Goal: Use online tool/utility: Utilize a website feature to perform a specific function

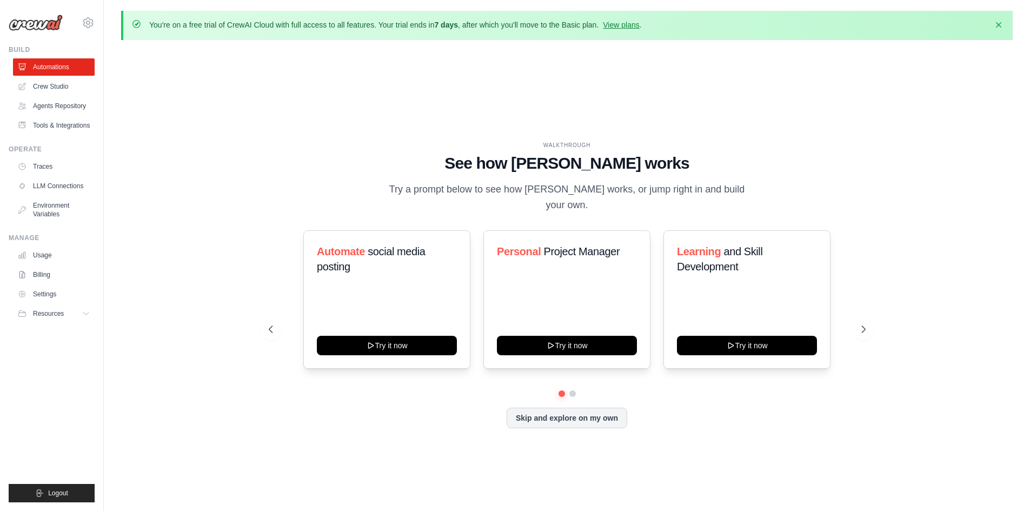
click at [573, 378] on div "Automate social media posting Try it now Personal Project Manager Try it now Le…" at bounding box center [567, 310] width 597 height 160
click at [570, 389] on button at bounding box center [572, 393] width 9 height 9
click at [561, 390] on button at bounding box center [561, 394] width 8 height 8
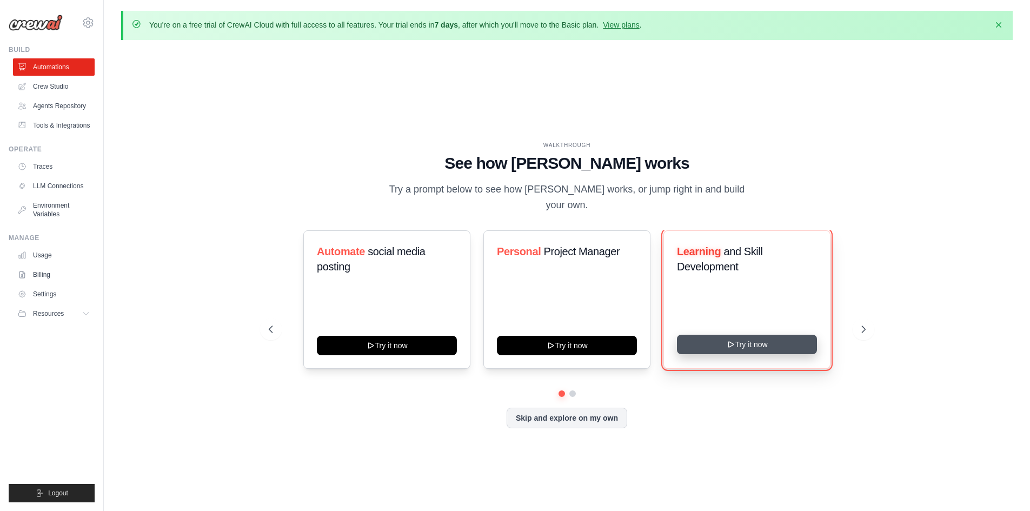
click at [725, 340] on button "Try it now" at bounding box center [747, 344] width 140 height 19
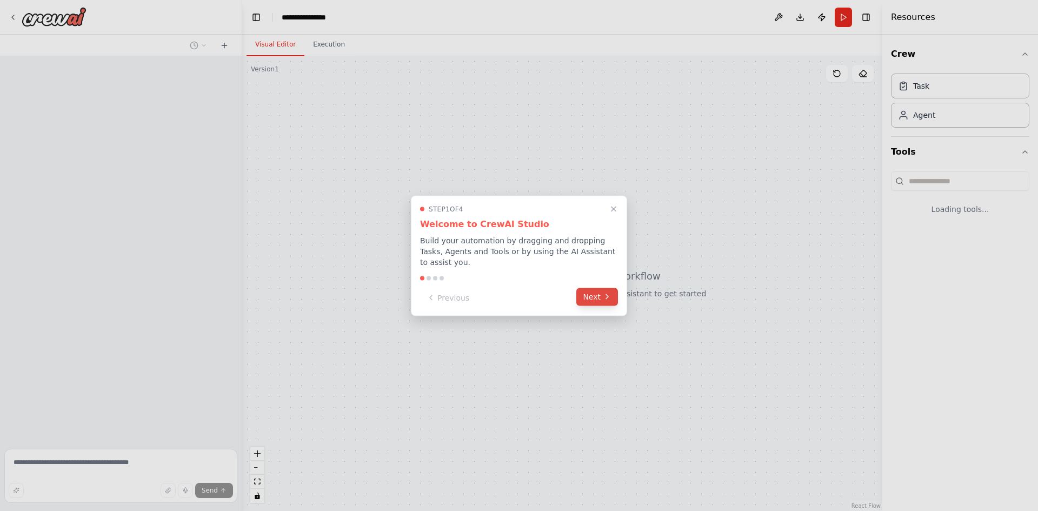
click at [607, 295] on icon at bounding box center [607, 297] width 9 height 9
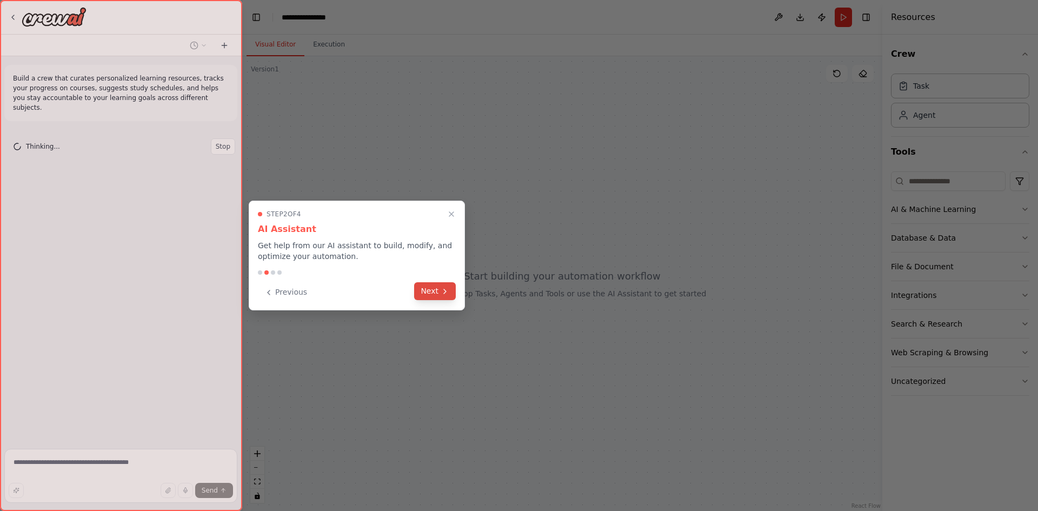
drag, startPoint x: 459, startPoint y: 288, endPoint x: 454, endPoint y: 294, distance: 8.0
click at [458, 288] on div "Step 2 of 4 AI Assistant Get help from our AI assistant to build, modify, and o…" at bounding box center [357, 256] width 216 height 110
click at [444, 300] on button "Next" at bounding box center [435, 291] width 42 height 18
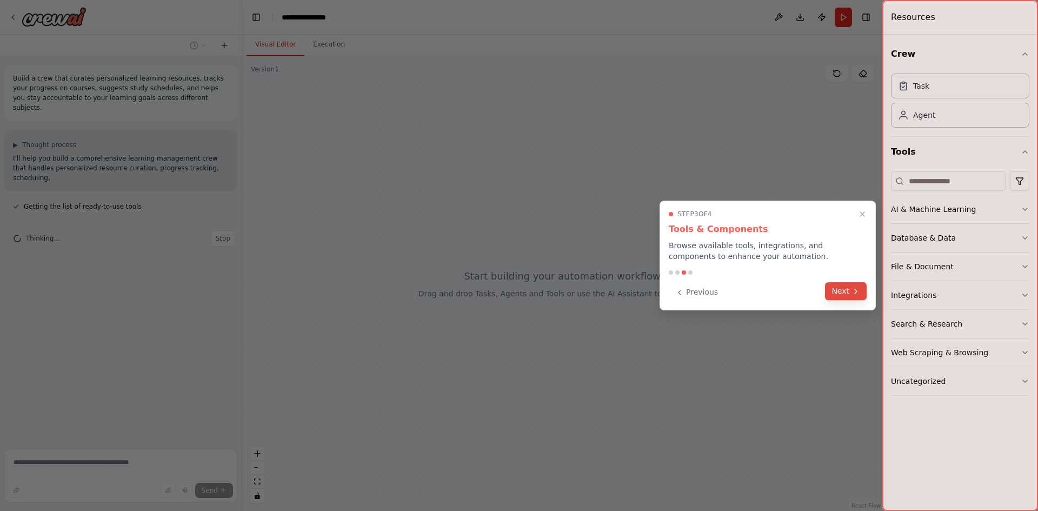
click at [852, 286] on button "Next" at bounding box center [846, 291] width 42 height 18
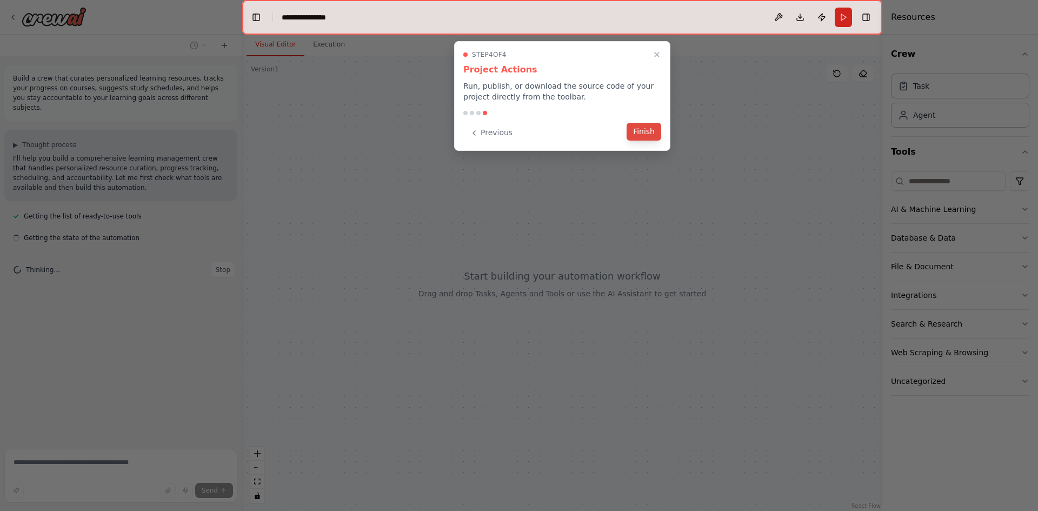
click at [650, 129] on button "Finish" at bounding box center [644, 132] width 35 height 18
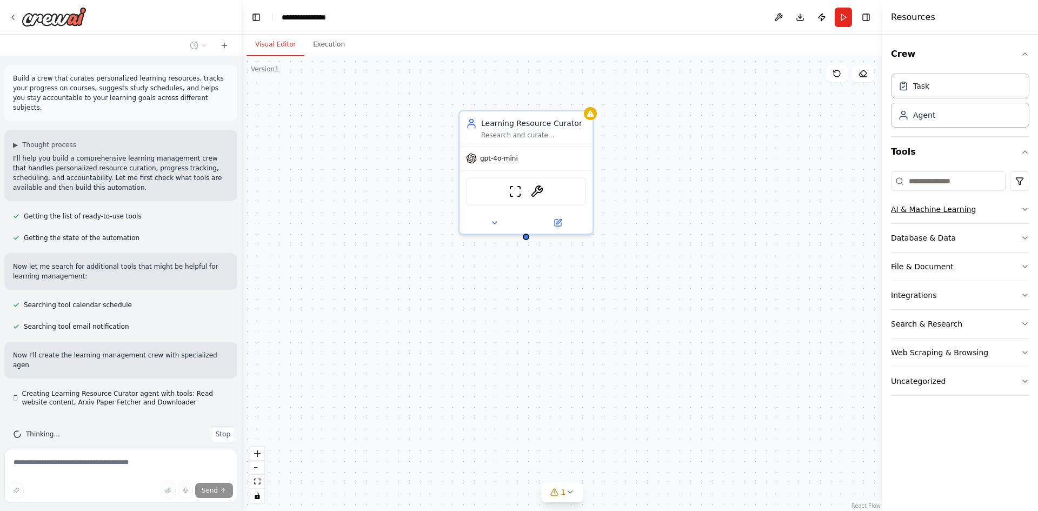
click at [949, 214] on div "AI & Machine Learning" at bounding box center [933, 209] width 85 height 11
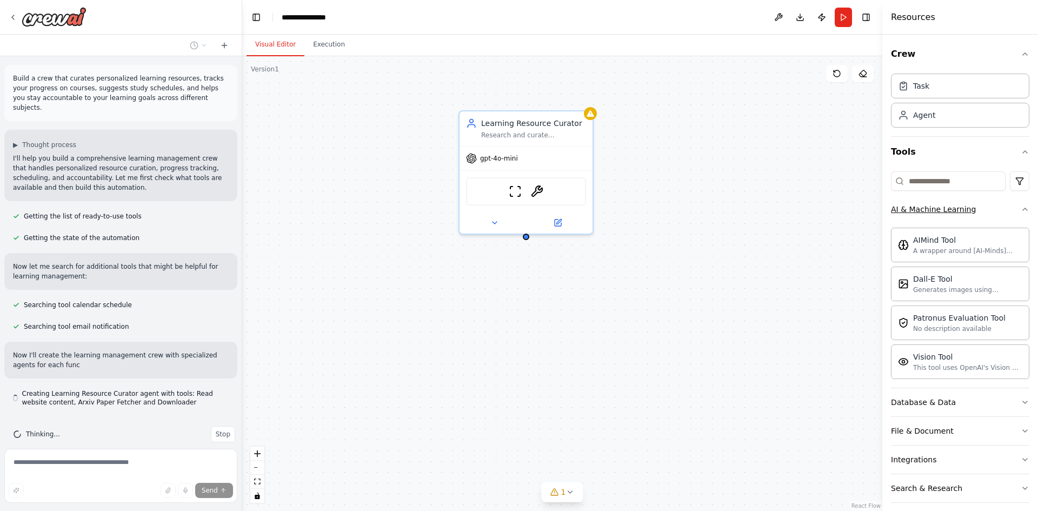
scroll to position [5, 0]
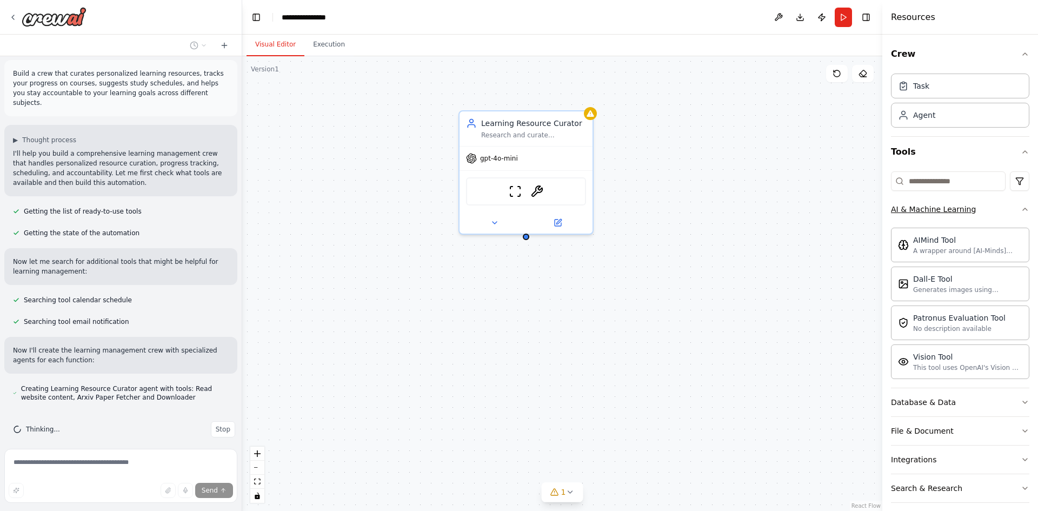
click at [952, 217] on button "AI & Machine Learning" at bounding box center [960, 209] width 138 height 28
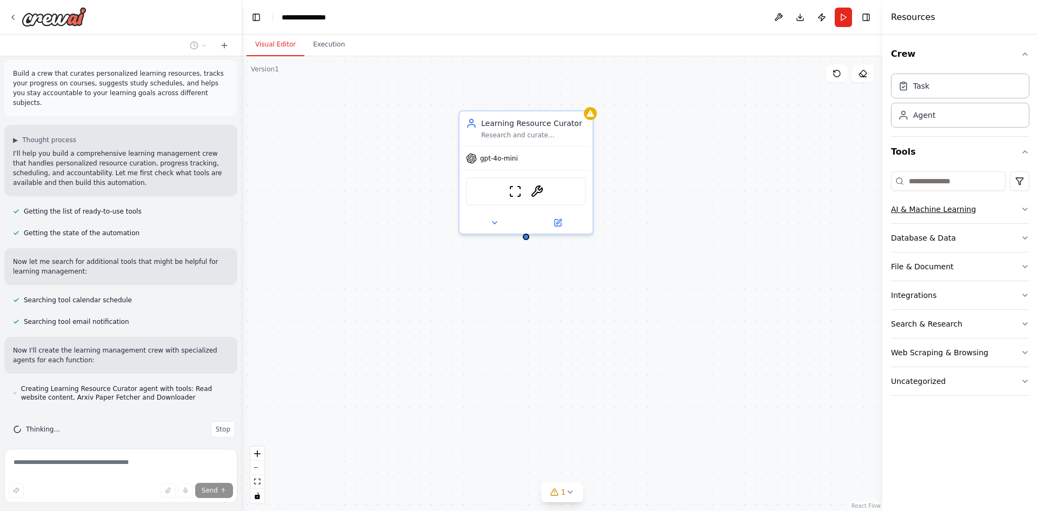
click at [953, 218] on button "AI & Machine Learning" at bounding box center [960, 209] width 138 height 28
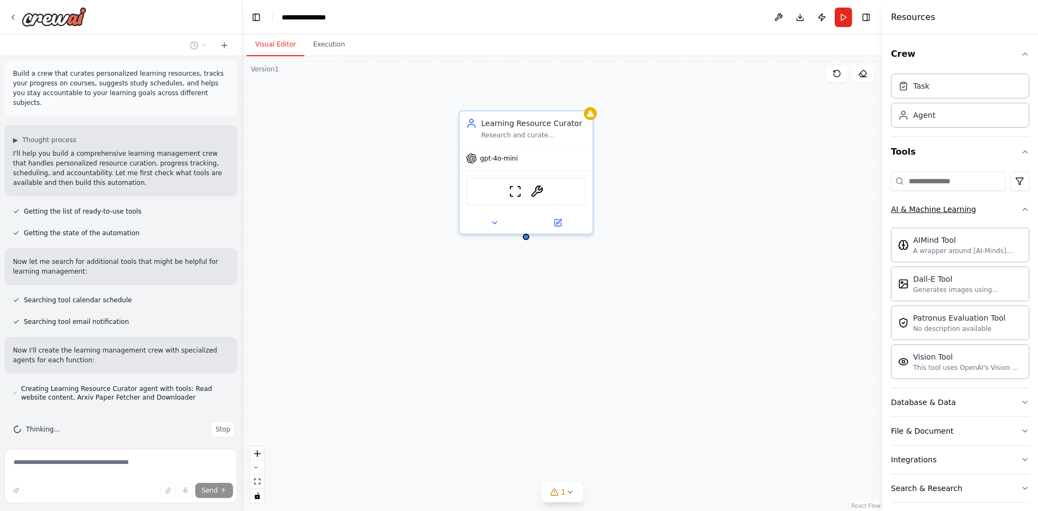
click at [953, 218] on button "AI & Machine Learning" at bounding box center [960, 209] width 138 height 28
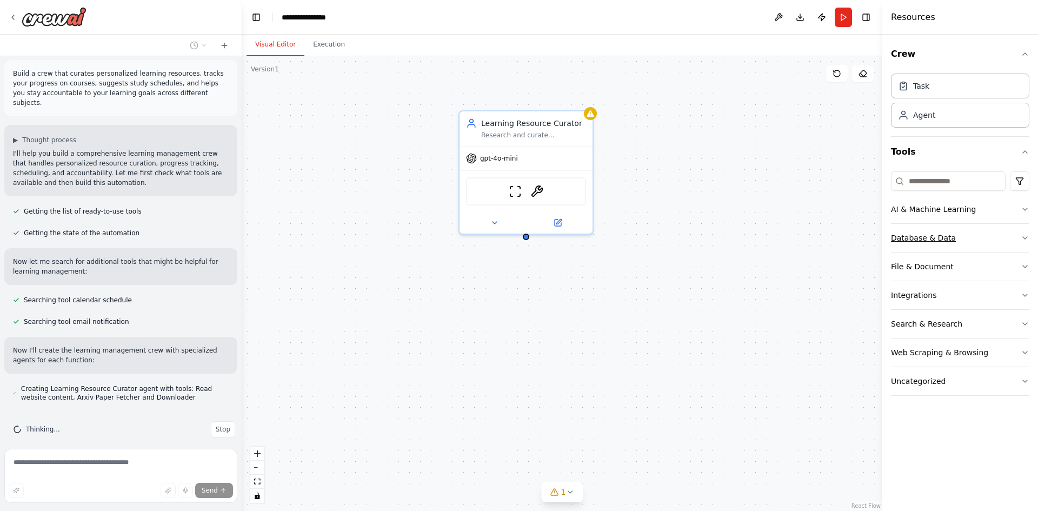
scroll to position [26, 0]
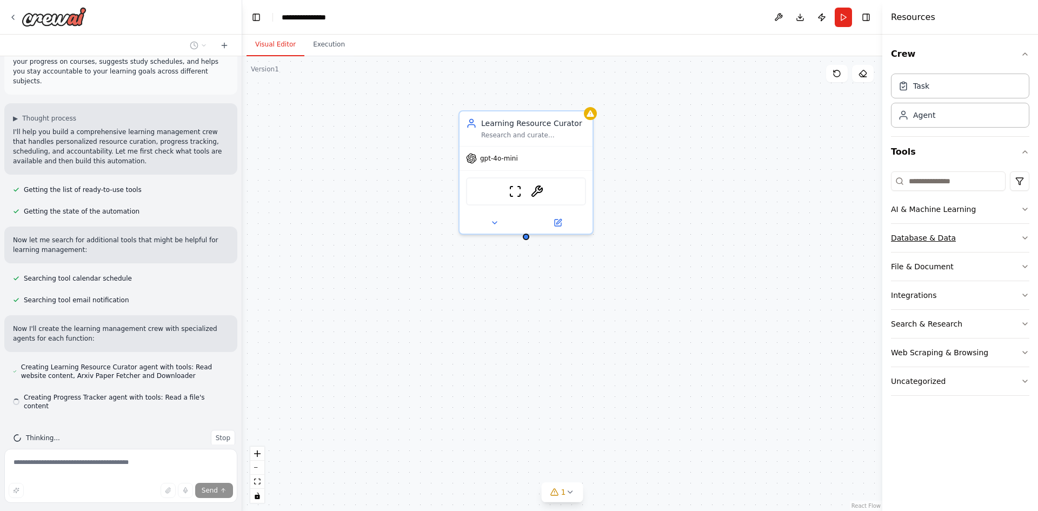
click at [945, 242] on div "Database & Data" at bounding box center [923, 237] width 65 height 11
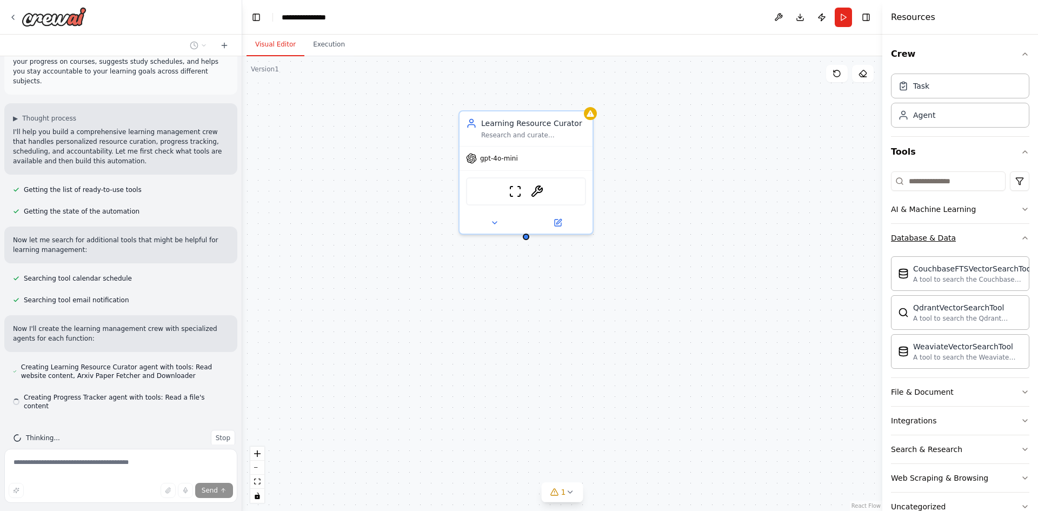
click at [948, 239] on div "Database & Data" at bounding box center [923, 237] width 65 height 11
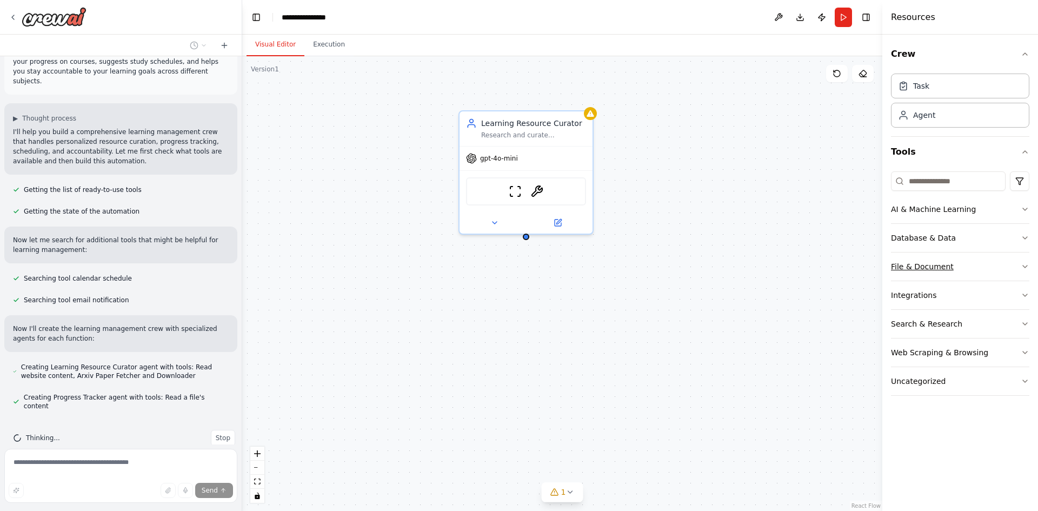
click at [940, 269] on div "File & Document" at bounding box center [922, 266] width 63 height 11
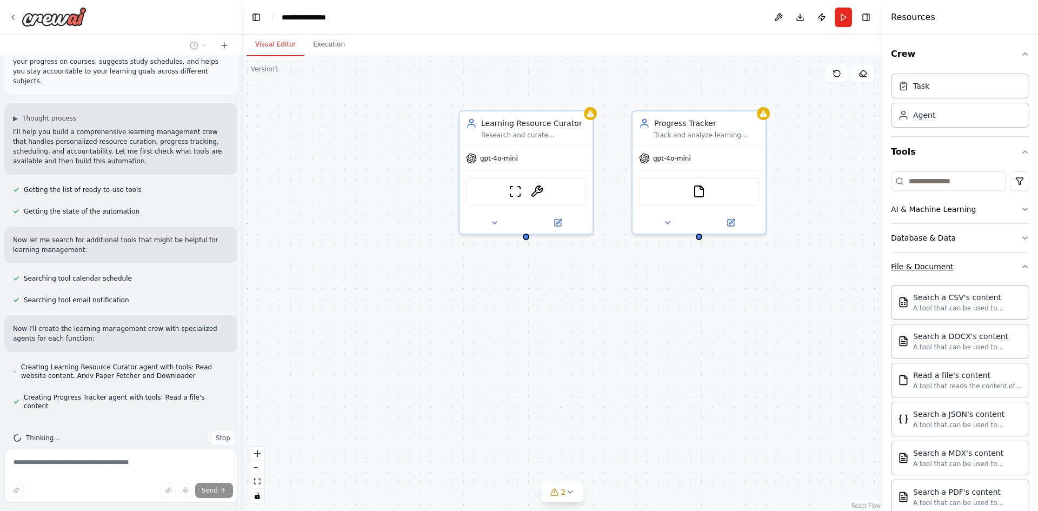
click at [941, 267] on div "File & Document" at bounding box center [922, 266] width 63 height 11
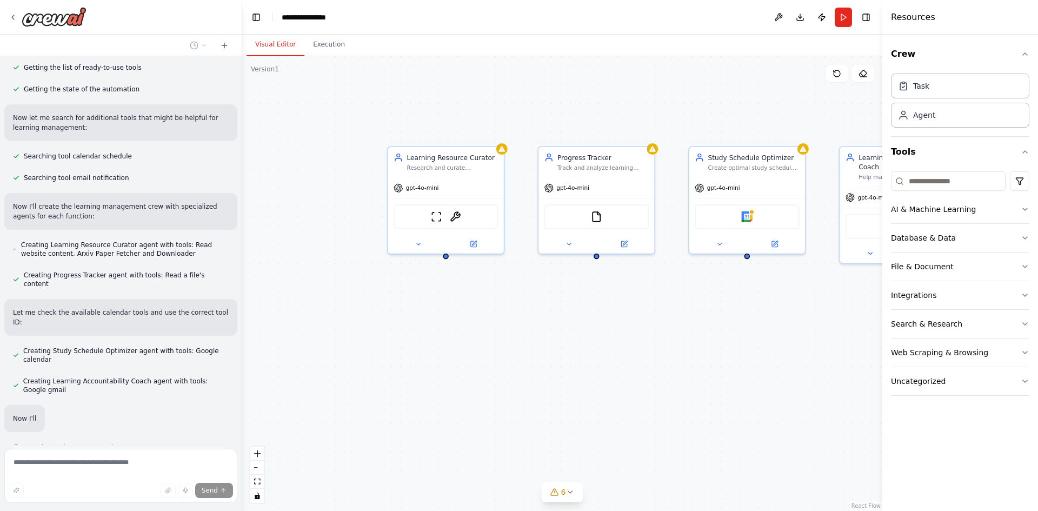
scroll to position [180, 0]
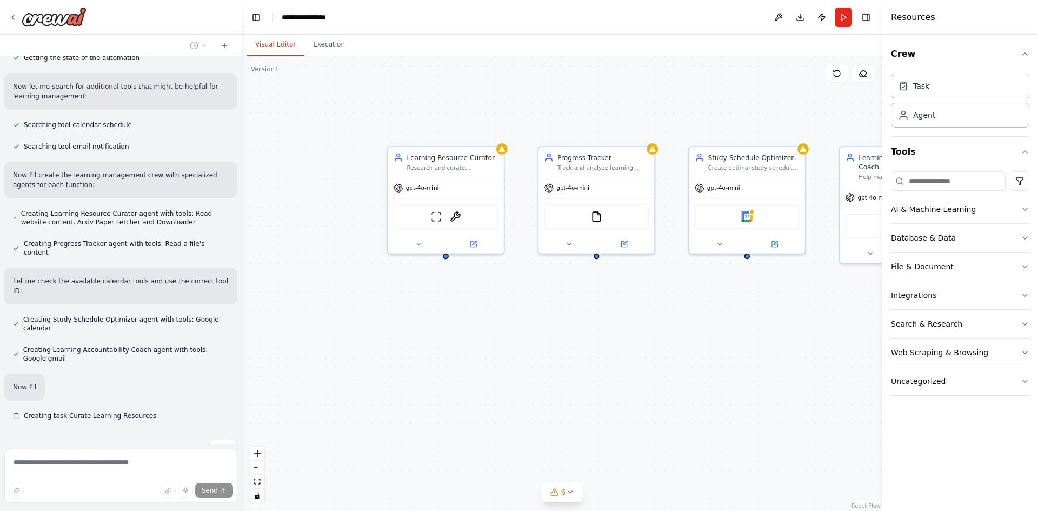
drag, startPoint x: 490, startPoint y: 342, endPoint x: 475, endPoint y: 342, distance: 14.6
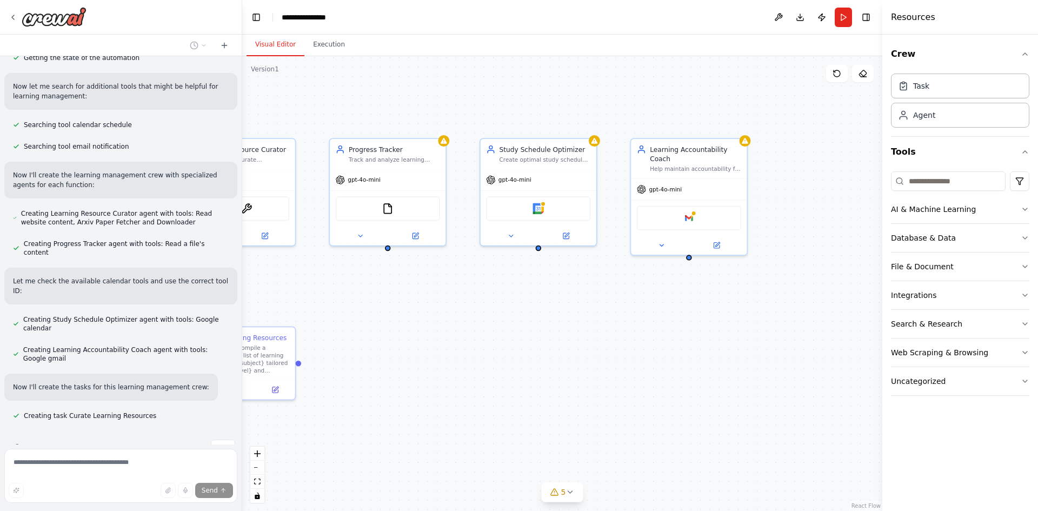
drag, startPoint x: 714, startPoint y: 343, endPoint x: 566, endPoint y: 338, distance: 148.2
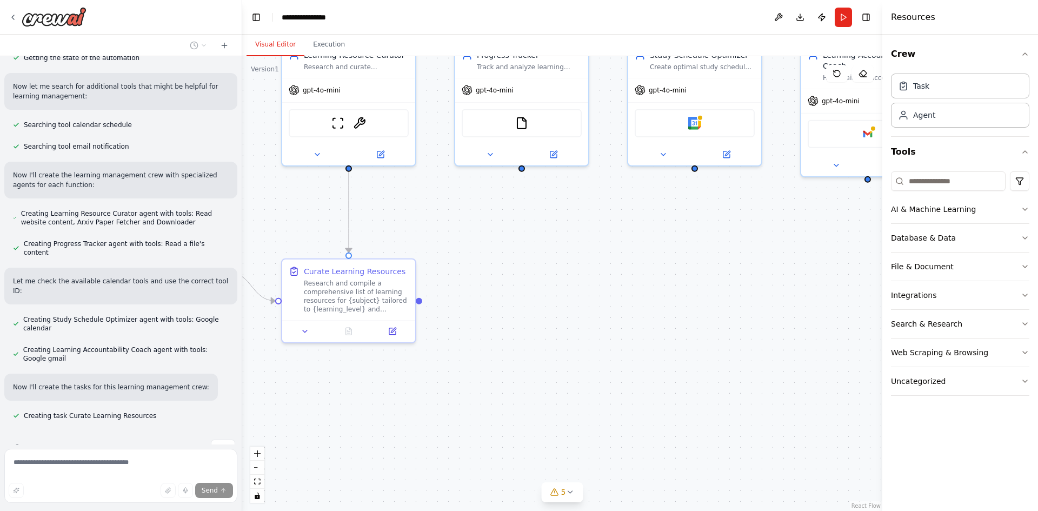
drag, startPoint x: 497, startPoint y: 398, endPoint x: 648, endPoint y: 341, distance: 161.6
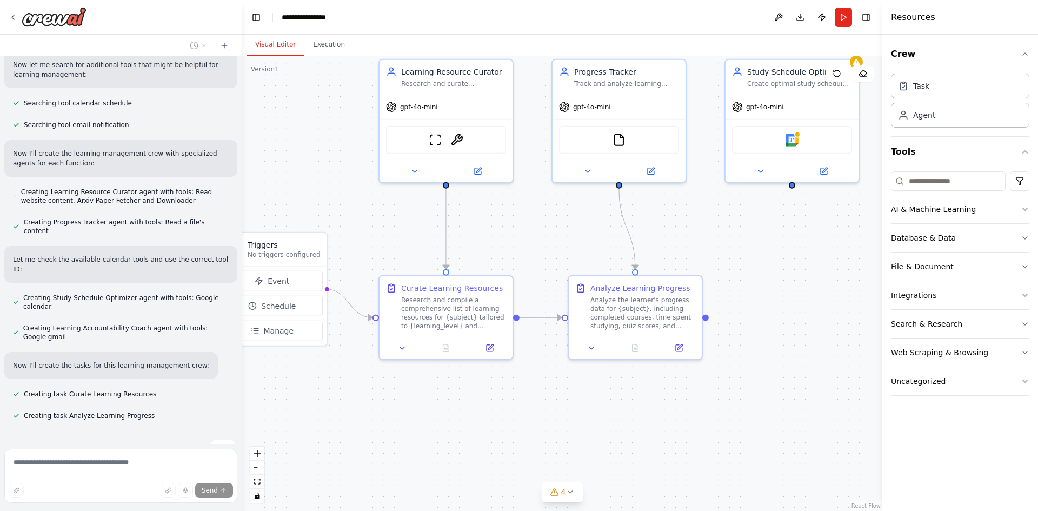
scroll to position [223, 0]
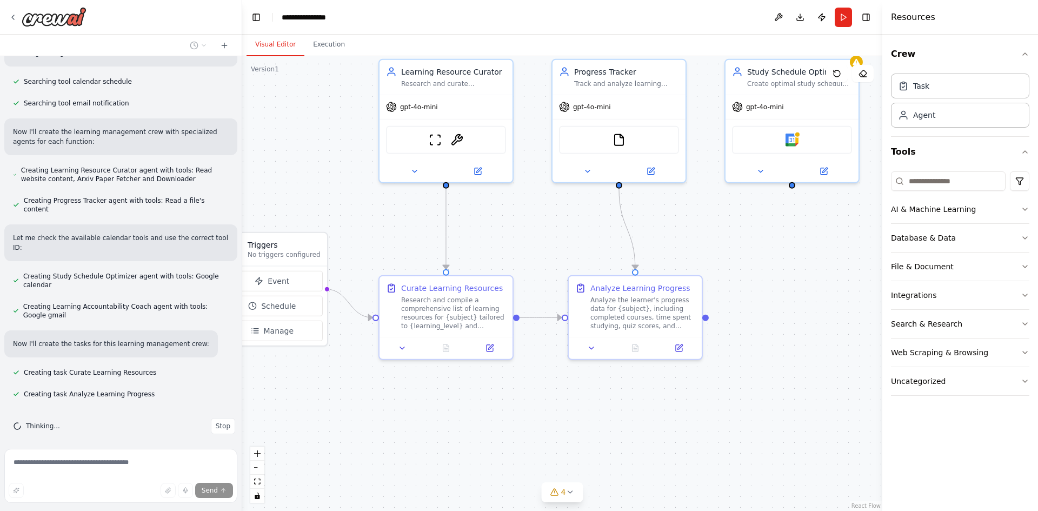
drag, startPoint x: 554, startPoint y: 353, endPoint x: 635, endPoint y: 371, distance: 83.2
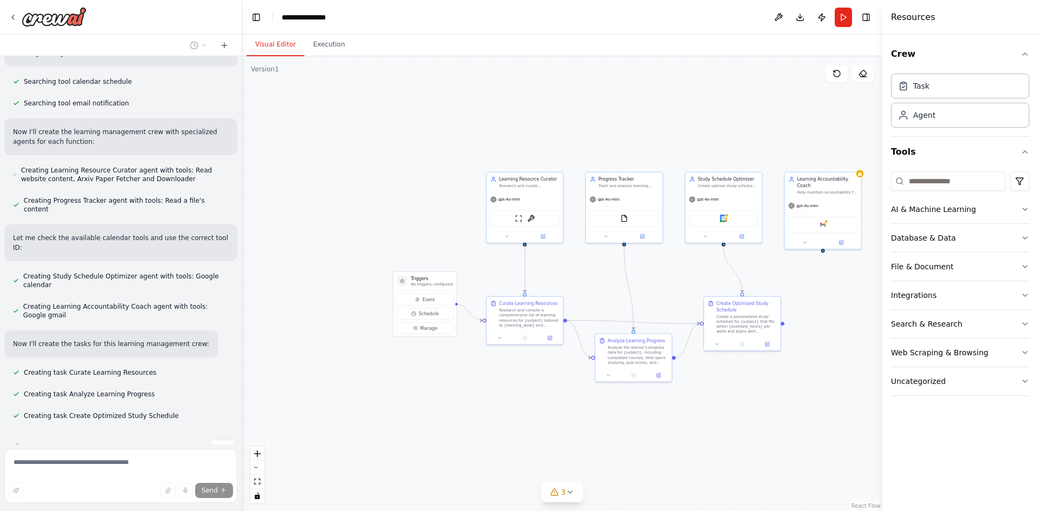
scroll to position [245, 0]
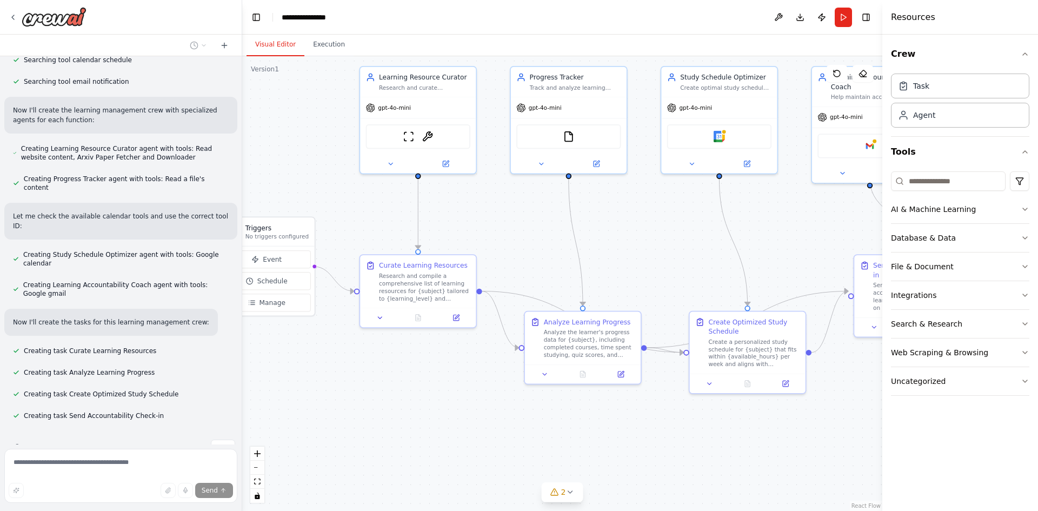
drag, startPoint x: 712, startPoint y: 447, endPoint x: 661, endPoint y: 460, distance: 52.6
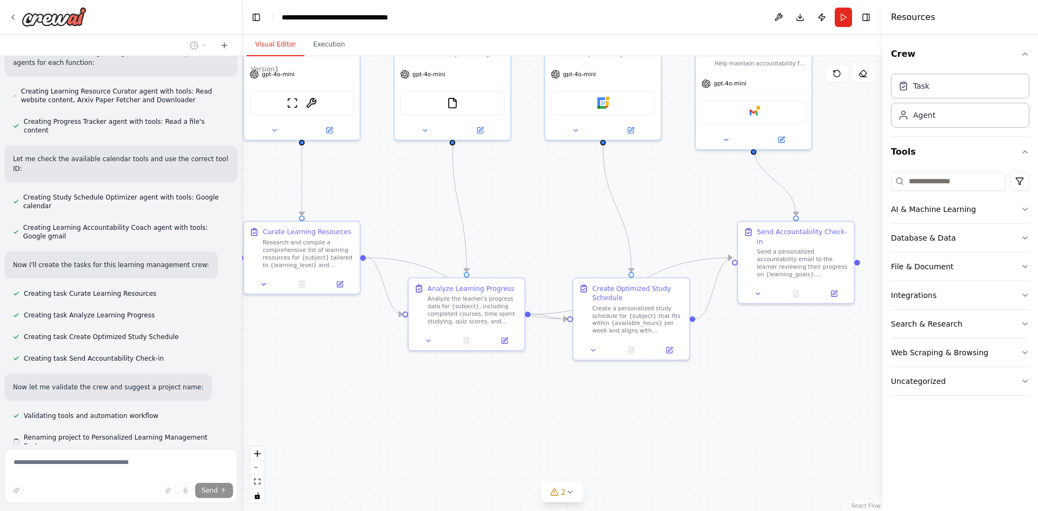
scroll to position [324, 0]
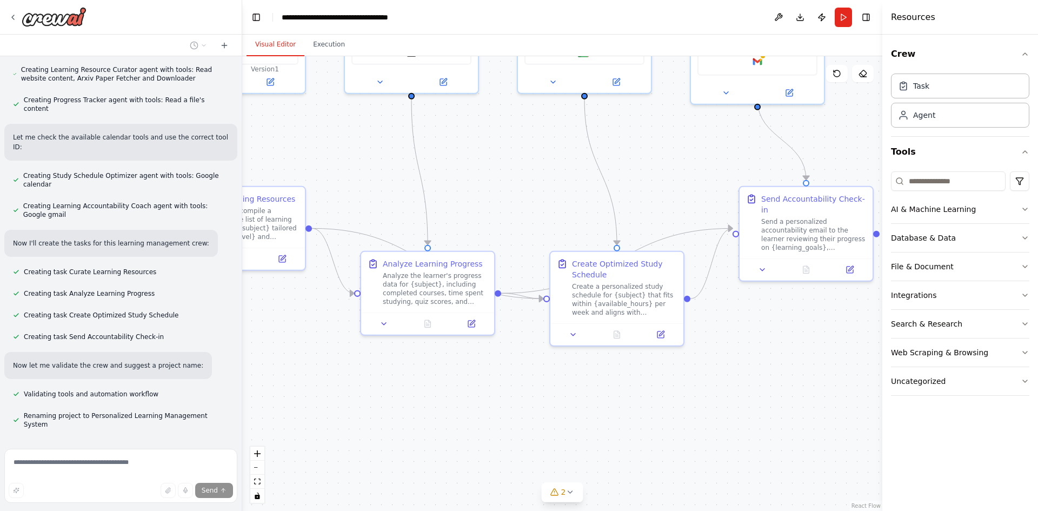
drag, startPoint x: 701, startPoint y: 449, endPoint x: 569, endPoint y: 413, distance: 136.7
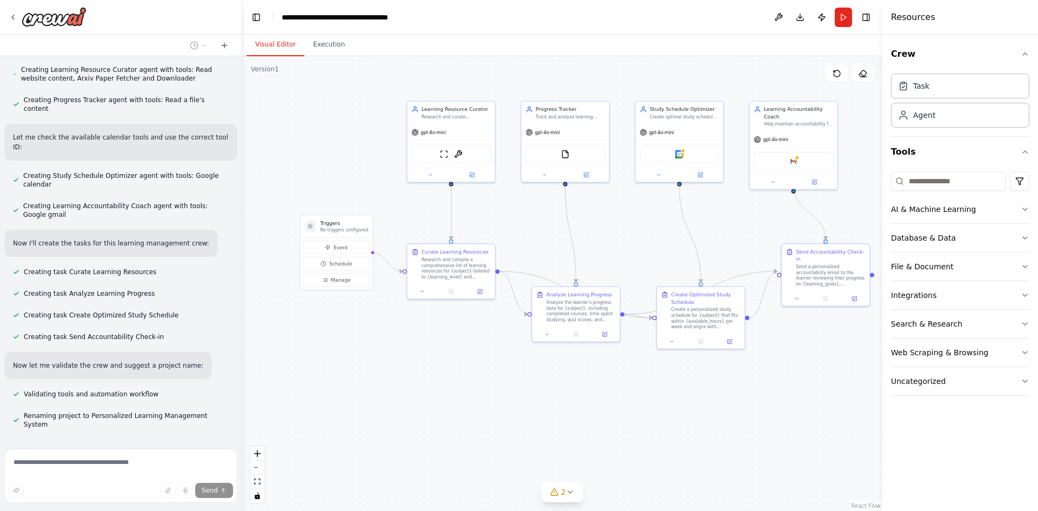
drag, startPoint x: 406, startPoint y: 413, endPoint x: 450, endPoint y: 388, distance: 50.8
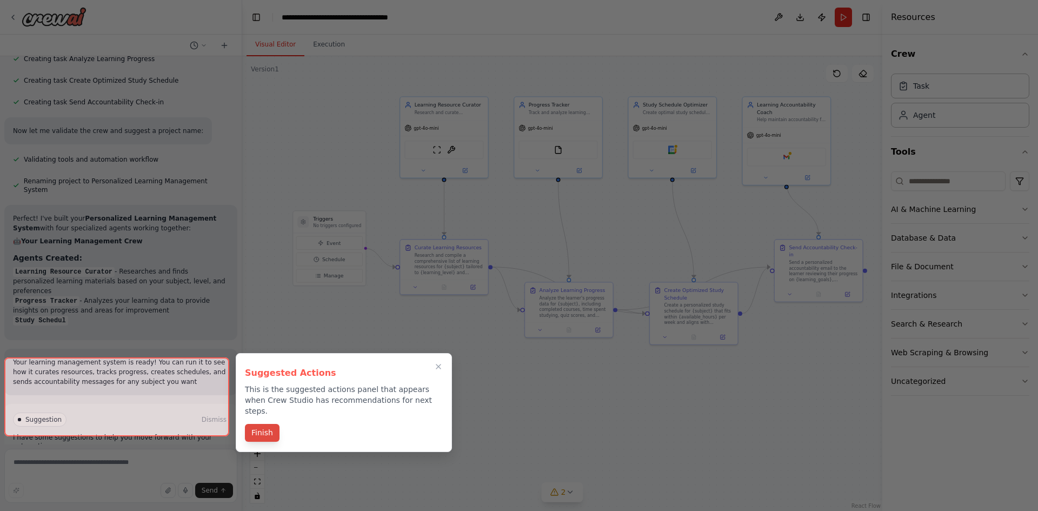
click at [269, 429] on button "Finish" at bounding box center [262, 433] width 35 height 18
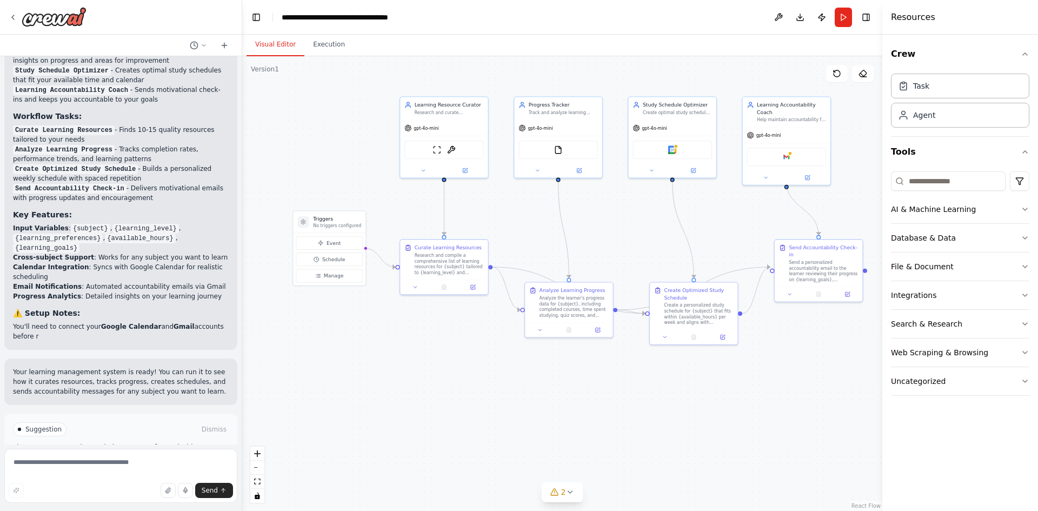
scroll to position [818, 0]
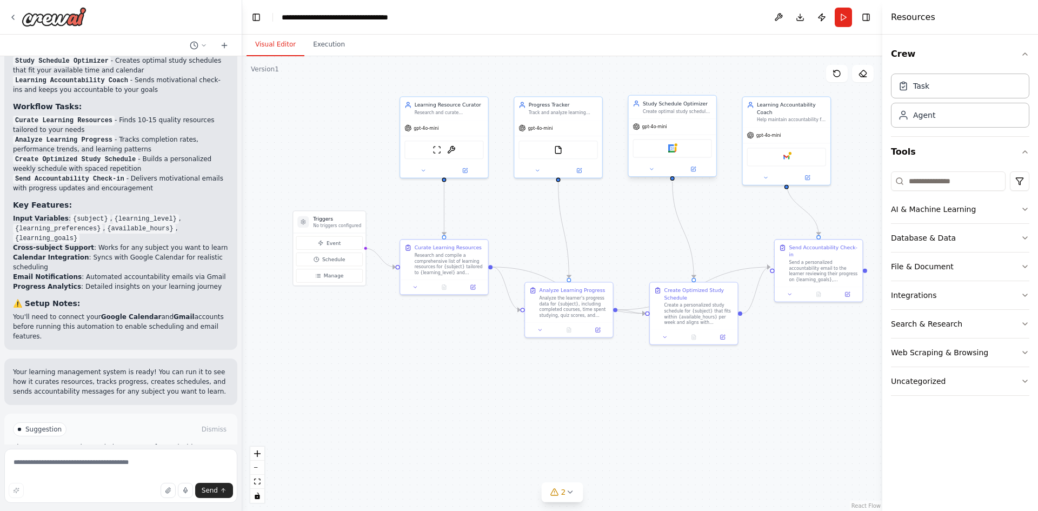
drag, startPoint x: 684, startPoint y: 150, endPoint x: 687, endPoint y: 155, distance: 5.6
click at [685, 148] on div "Google calendar" at bounding box center [672, 148] width 79 height 18
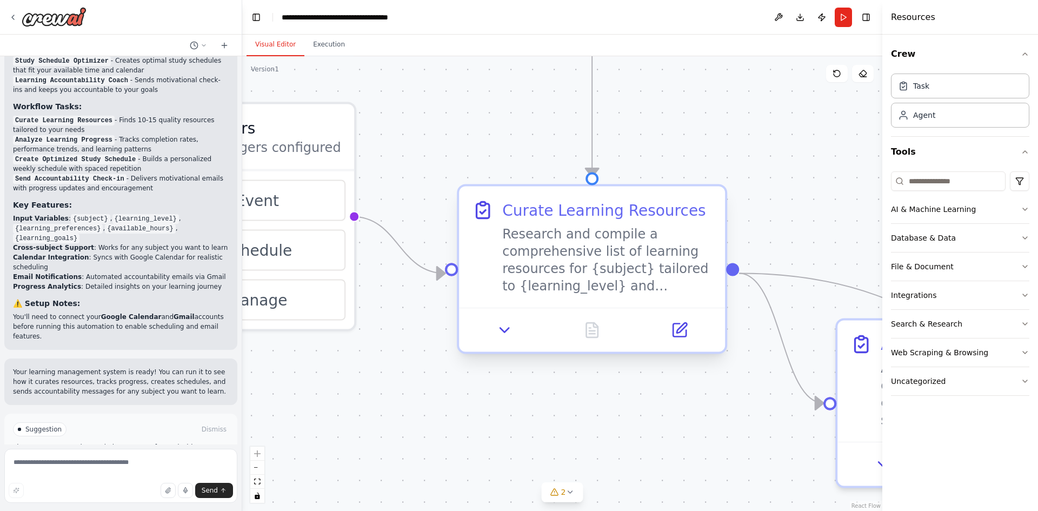
drag, startPoint x: 494, startPoint y: 213, endPoint x: 522, endPoint y: 189, distance: 36.8
click at [625, 271] on div "Research and compile a comprehensive list of learning resources for {subject} t…" at bounding box center [607, 258] width 210 height 69
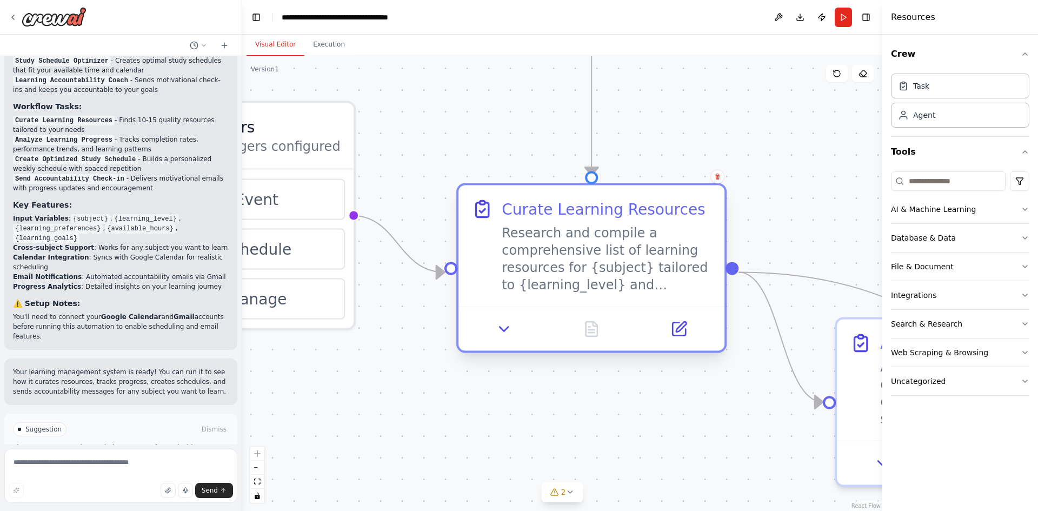
click at [560, 256] on div "Research and compile a comprehensive list of learning resources for {subject} t…" at bounding box center [607, 258] width 210 height 69
click at [579, 257] on div "Research and compile a comprehensive list of learning resources for {subject} t…" at bounding box center [607, 258] width 210 height 69
click at [688, 328] on button at bounding box center [679, 329] width 74 height 26
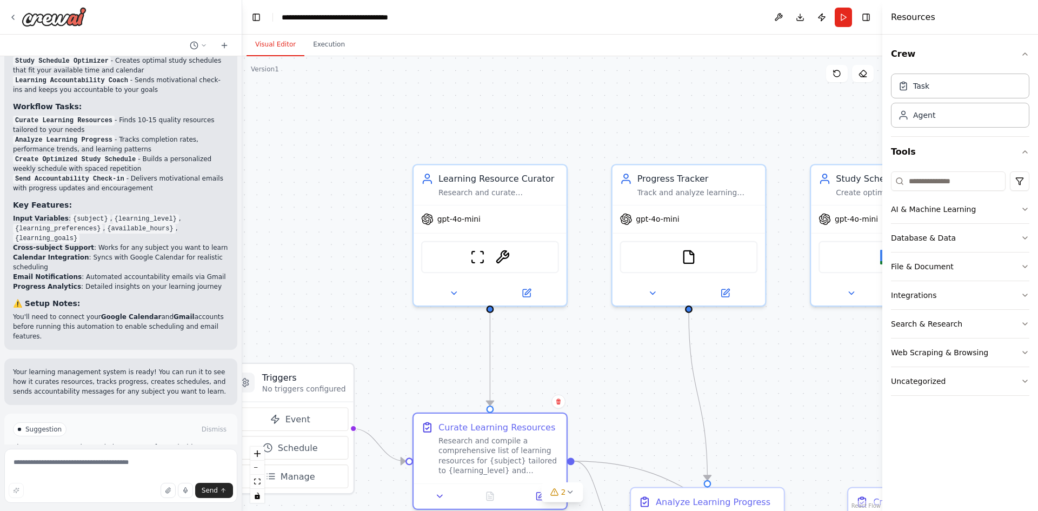
drag, startPoint x: 662, startPoint y: 119, endPoint x: 570, endPoint y: 329, distance: 229.3
click at [492, 189] on div "Research and curate personalized learning resources for {subject} based on {lea…" at bounding box center [497, 191] width 121 height 10
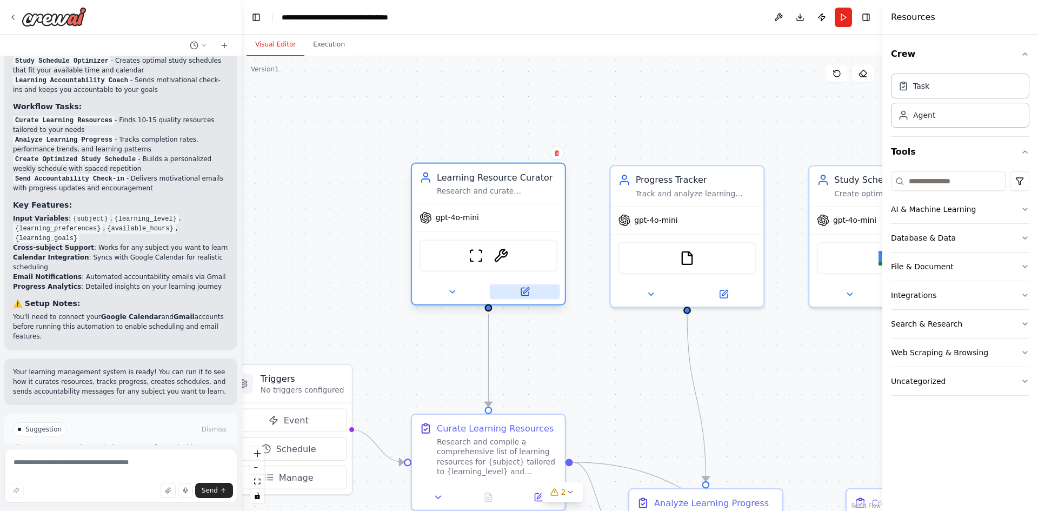
click at [533, 291] on button at bounding box center [525, 291] width 70 height 15
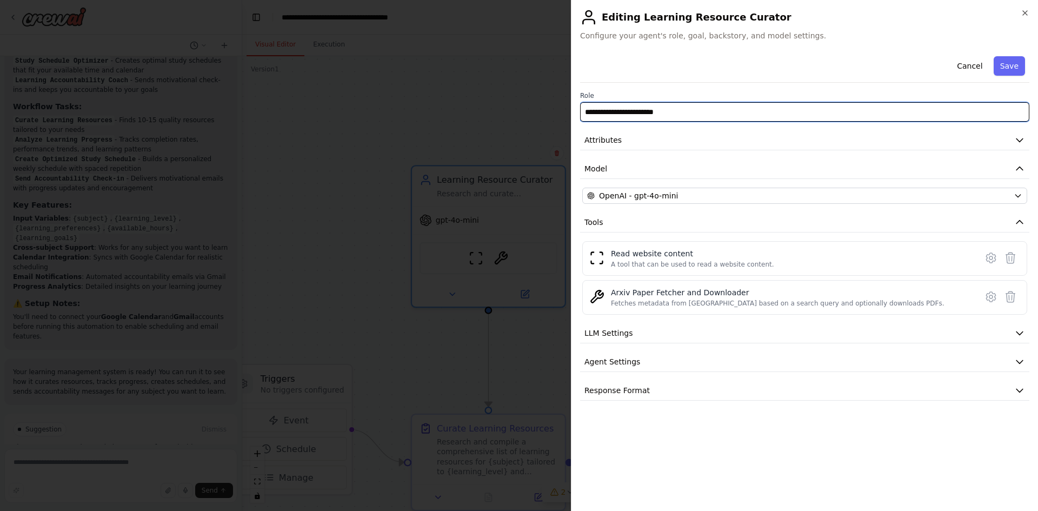
click at [745, 110] on input "**********" at bounding box center [804, 111] width 449 height 19
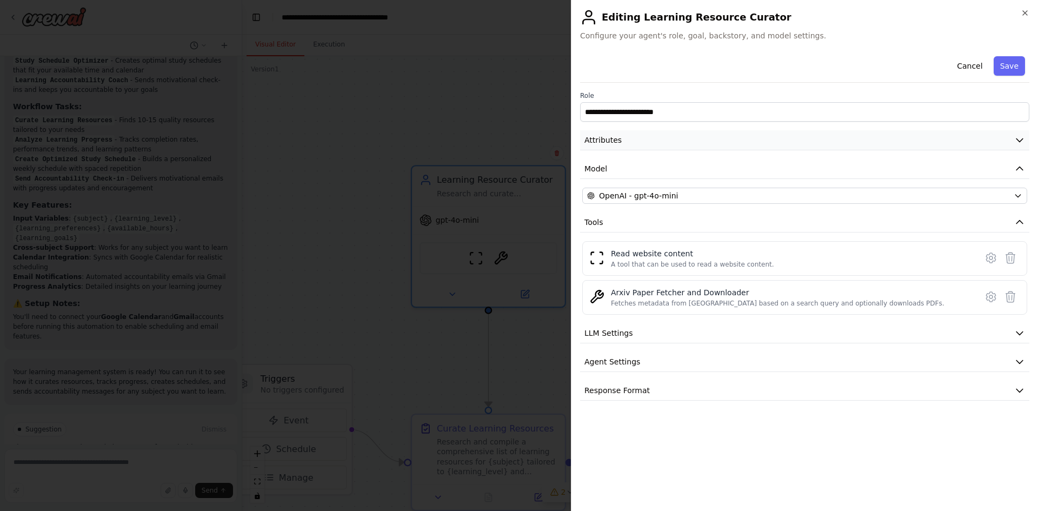
click at [909, 137] on button "Attributes" at bounding box center [804, 140] width 449 height 20
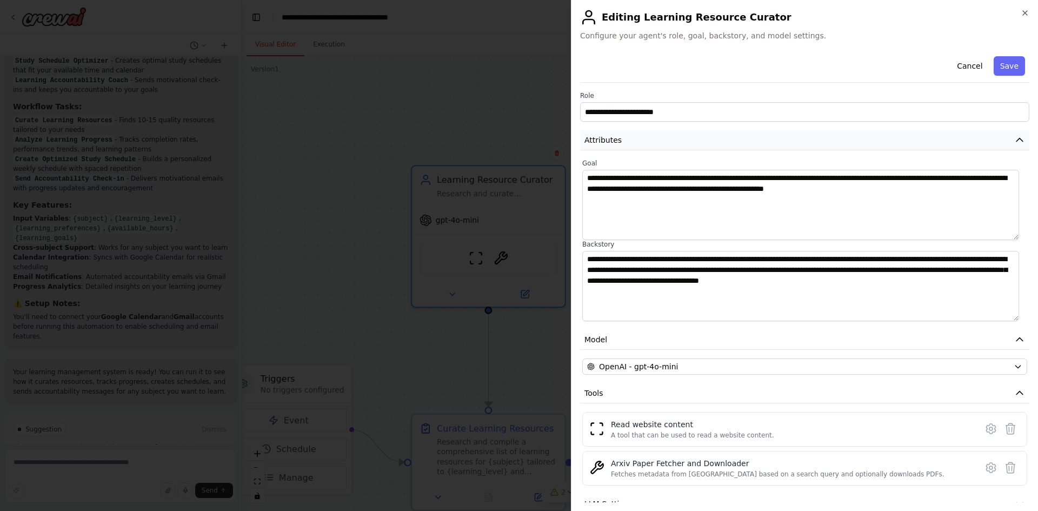
click at [909, 137] on button "Attributes" at bounding box center [804, 140] width 449 height 20
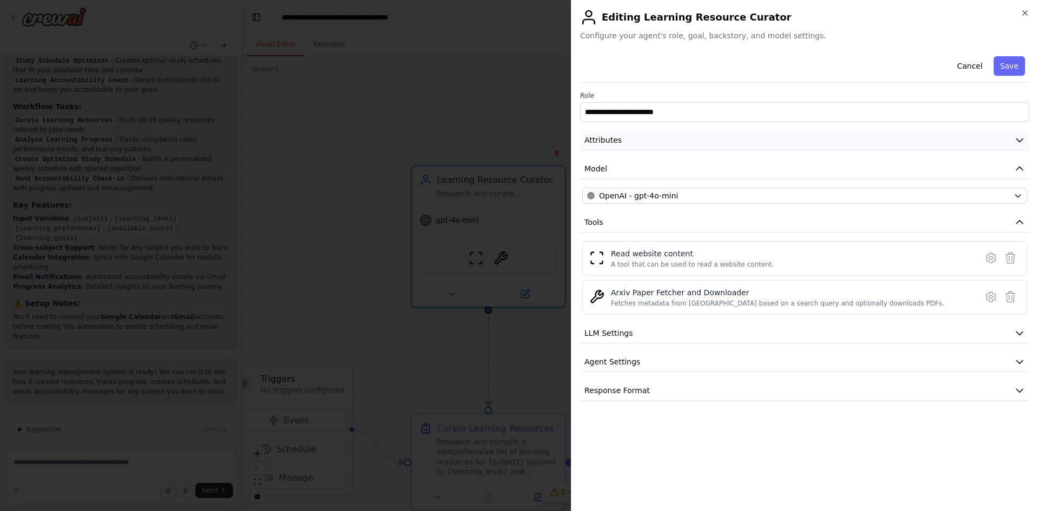
click at [909, 137] on button "Attributes" at bounding box center [804, 140] width 449 height 20
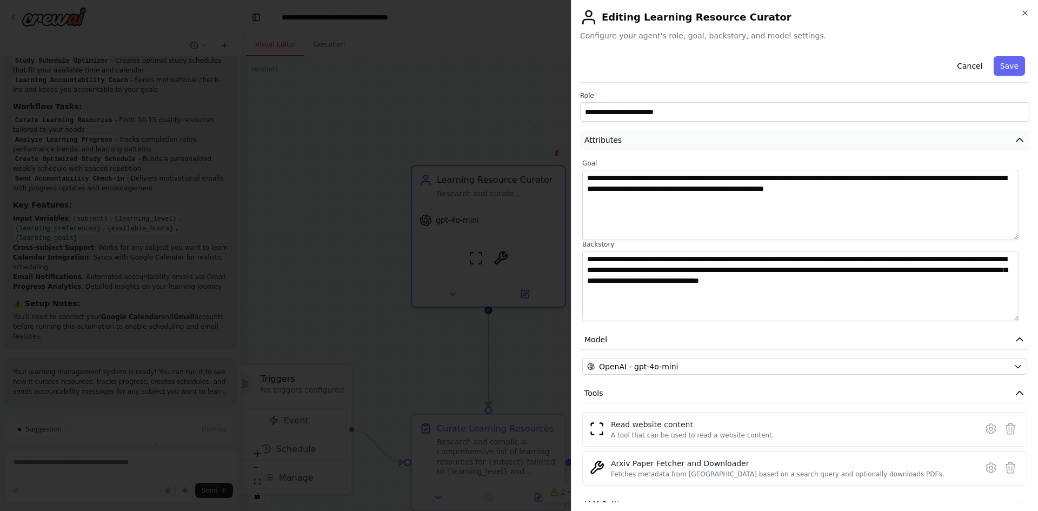
click at [909, 137] on button "Attributes" at bounding box center [804, 140] width 449 height 20
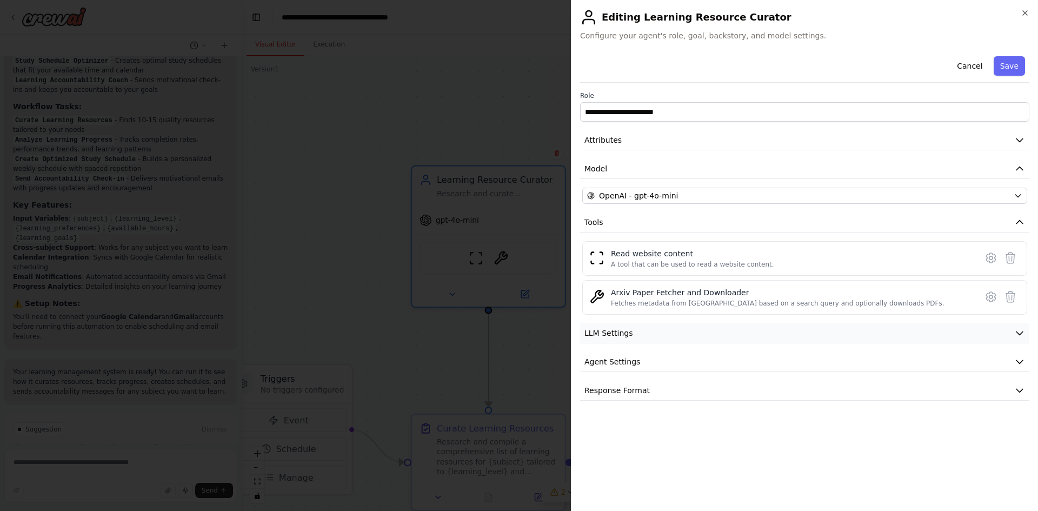
click at [655, 338] on button "LLM Settings" at bounding box center [804, 333] width 449 height 20
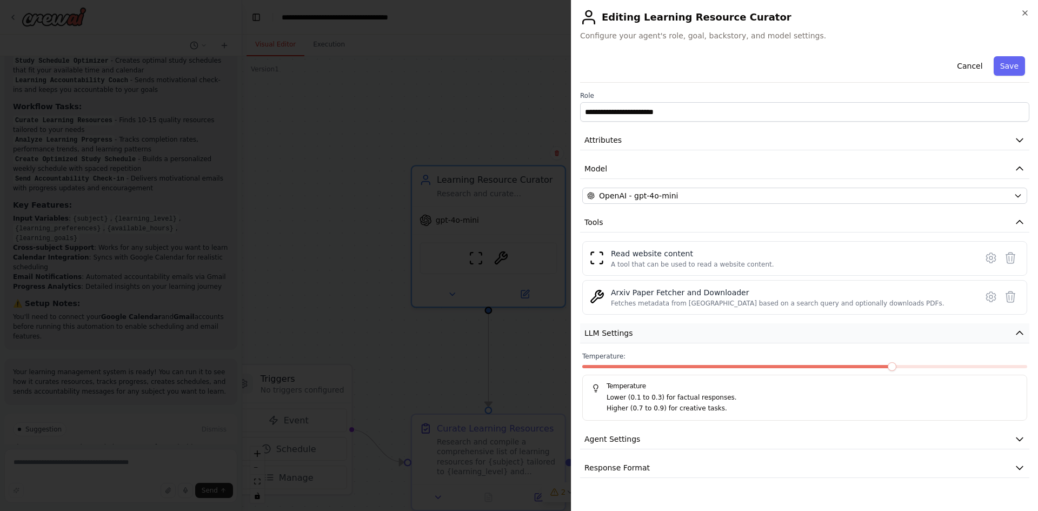
click at [659, 331] on button "LLM Settings" at bounding box center [804, 333] width 449 height 20
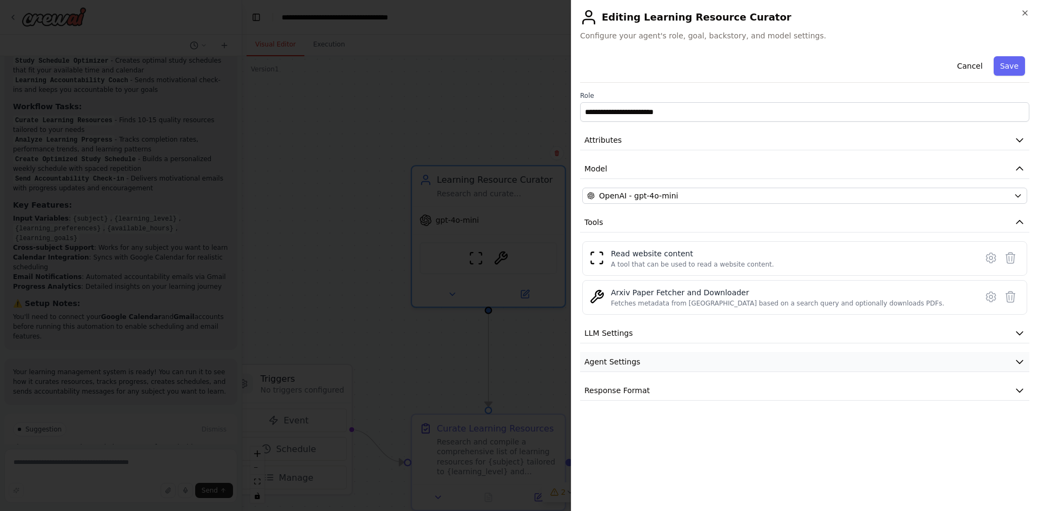
click at [662, 361] on button "Agent Settings" at bounding box center [804, 362] width 449 height 20
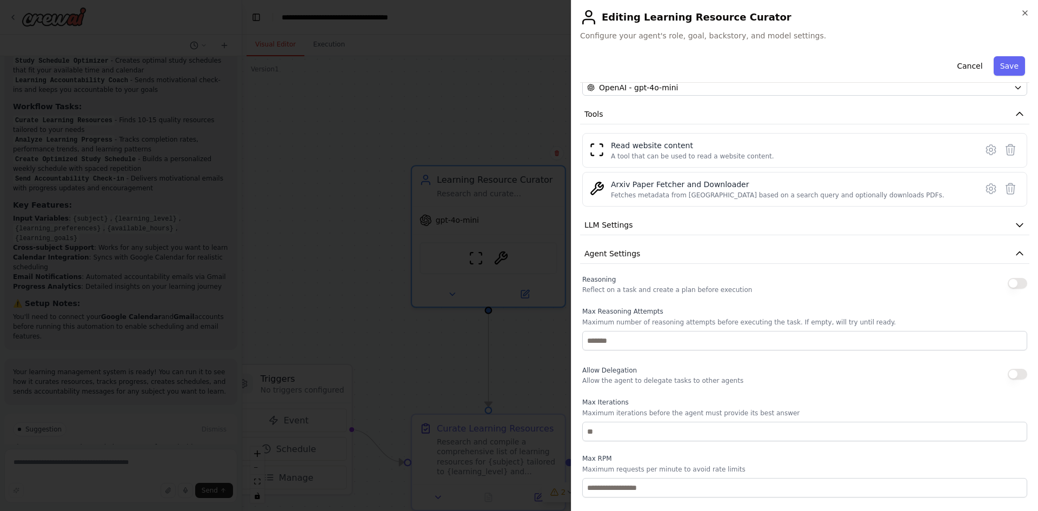
scroll to position [197, 0]
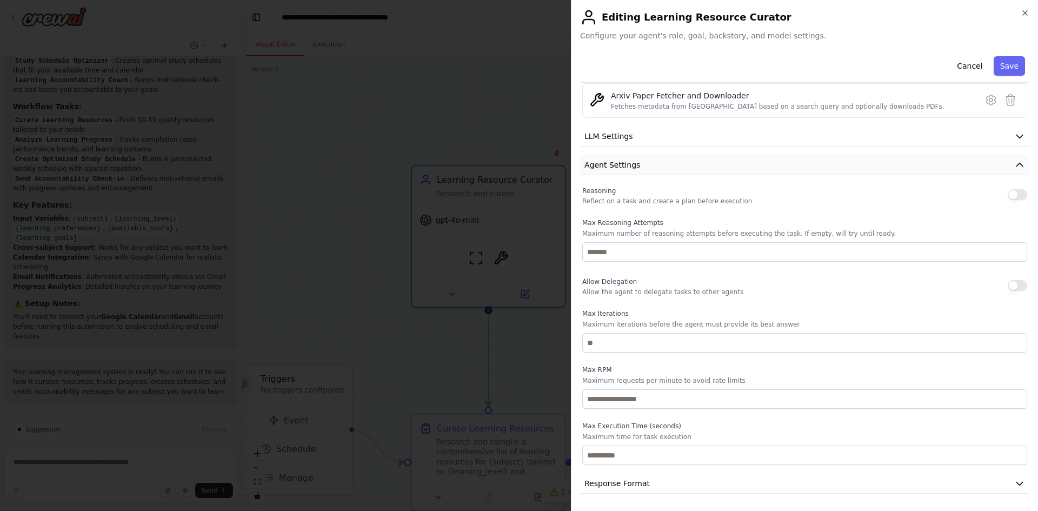
click at [765, 169] on button "Agent Settings" at bounding box center [804, 165] width 449 height 20
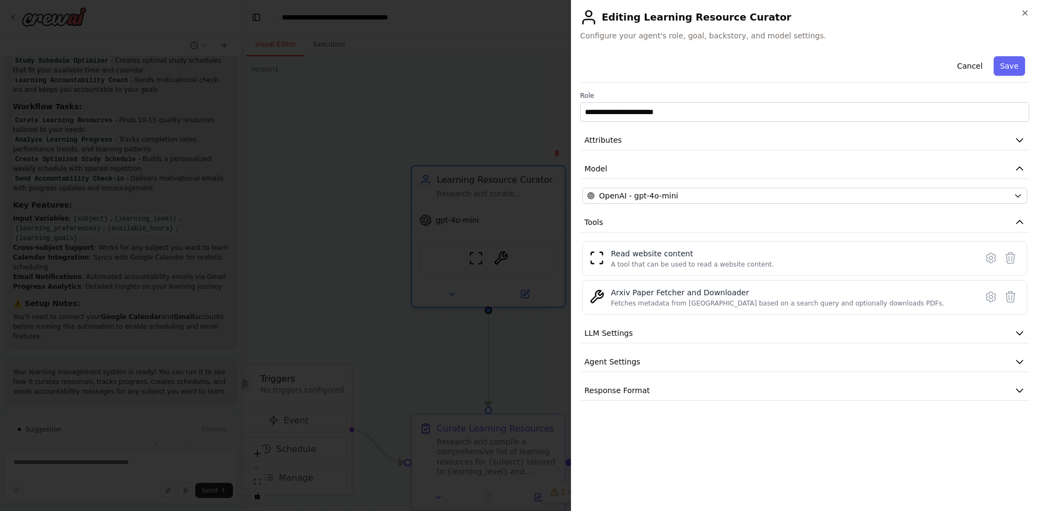
scroll to position [0, 0]
click at [677, 394] on button "Response Format" at bounding box center [804, 391] width 449 height 20
click at [695, 382] on button "Response Format" at bounding box center [804, 391] width 449 height 20
click at [1033, 17] on div "**********" at bounding box center [804, 255] width 467 height 511
click at [1027, 2] on div "**********" at bounding box center [804, 255] width 467 height 511
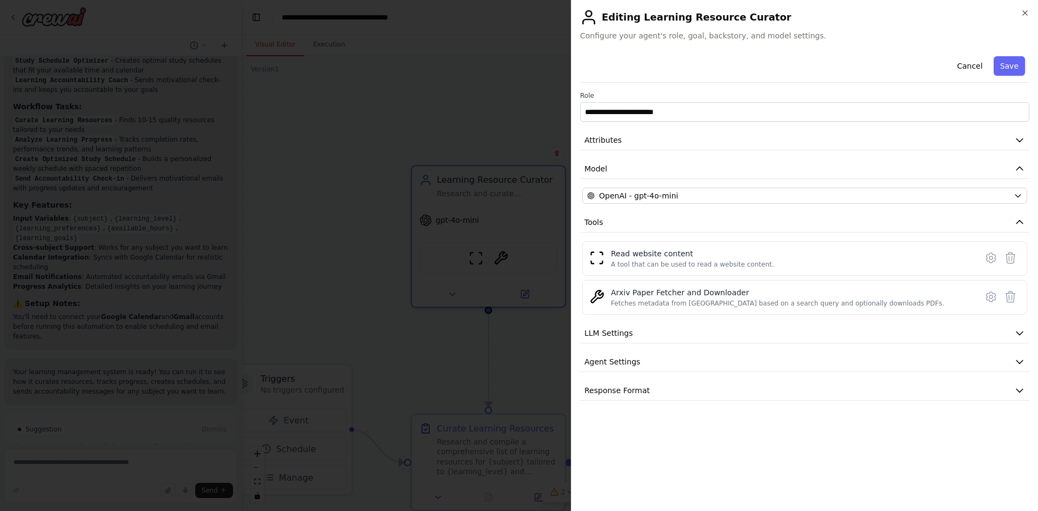
click at [1021, 21] on h2 "Editing Learning Resource Curator" at bounding box center [804, 17] width 449 height 17
click at [1024, 18] on h2 "Editing Learning Resource Curator" at bounding box center [804, 17] width 449 height 17
click at [1025, 15] on icon "button" at bounding box center [1025, 13] width 9 height 9
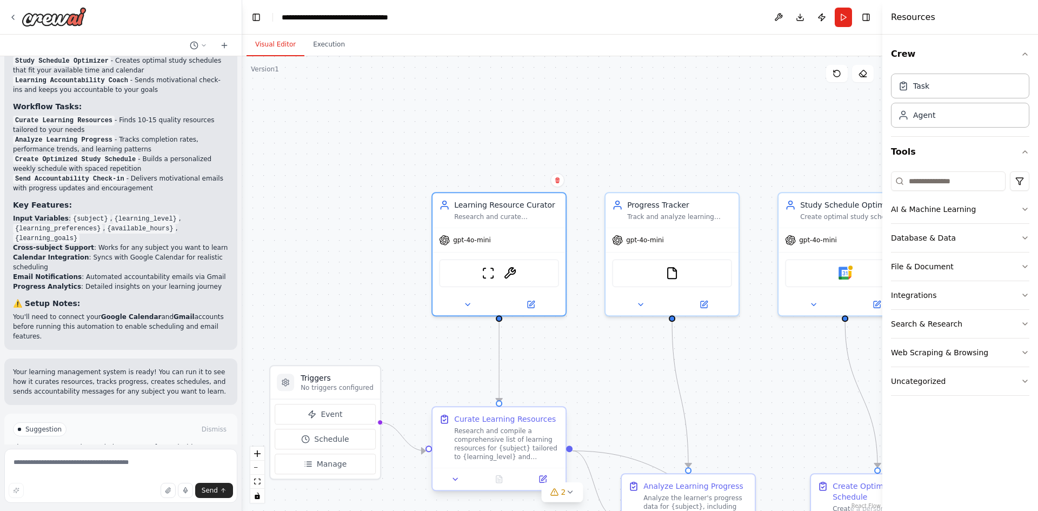
click at [505, 454] on div "Research and compile a comprehensive list of learning resources for {subject} t…" at bounding box center [506, 444] width 105 height 35
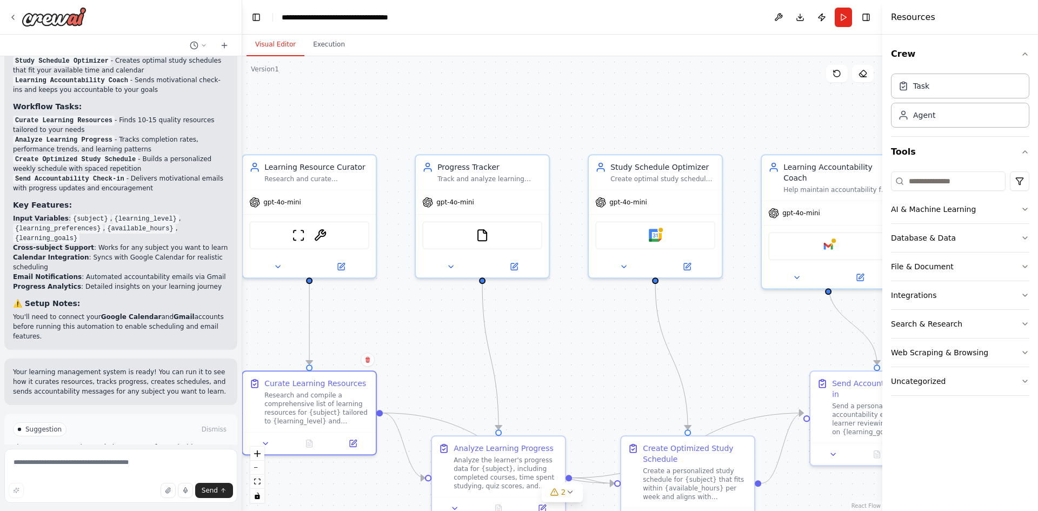
drag, startPoint x: 630, startPoint y: 374, endPoint x: 409, endPoint y: 323, distance: 227.4
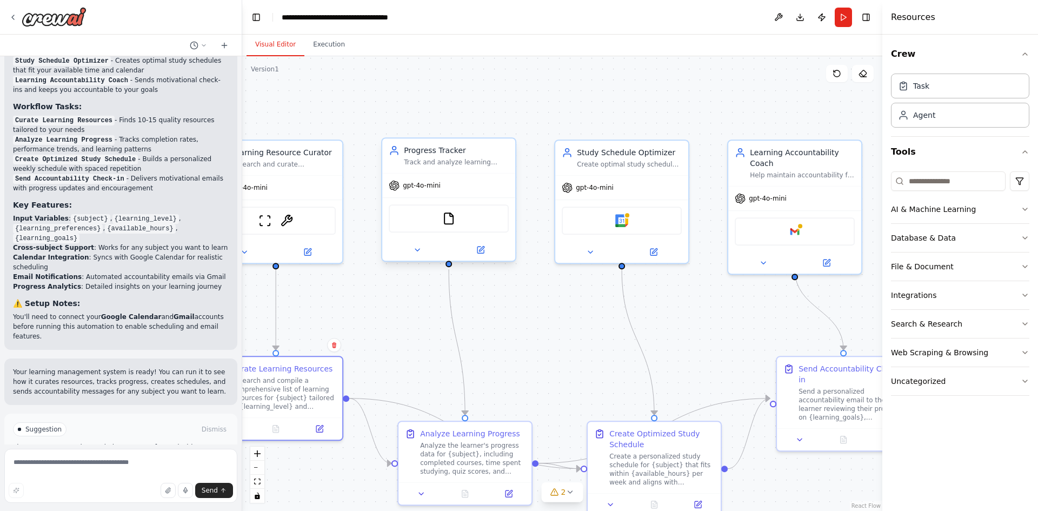
click at [515, 145] on div "Progress Tracker Track and analyze learning progress on {subject} courses and m…" at bounding box center [448, 155] width 133 height 35
click at [500, 178] on div "gpt-4o-mini" at bounding box center [448, 186] width 133 height 24
click at [482, 257] on div at bounding box center [448, 250] width 133 height 22
click at [482, 258] on div at bounding box center [448, 250] width 133 height 22
click at [483, 247] on icon at bounding box center [481, 249] width 5 height 5
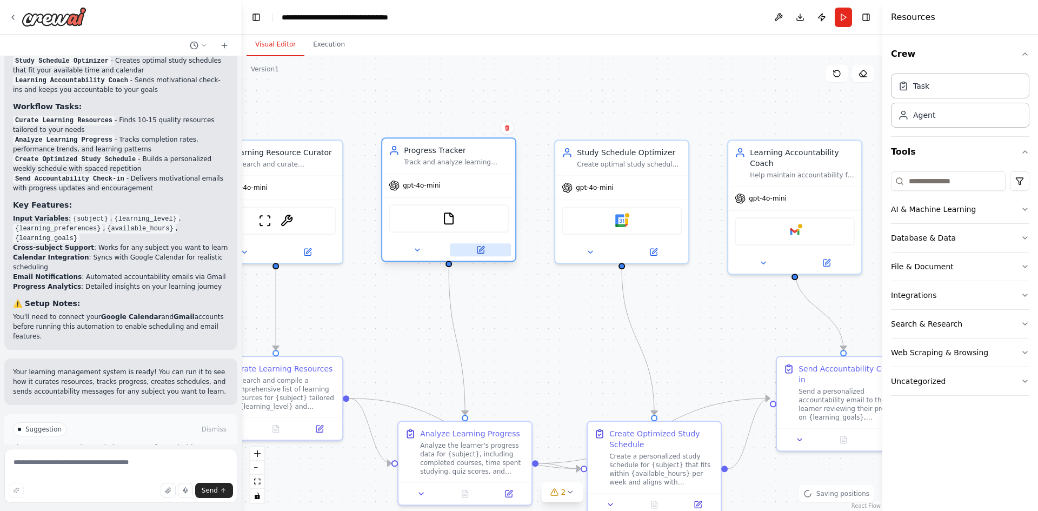
click at [480, 255] on button at bounding box center [480, 249] width 61 height 13
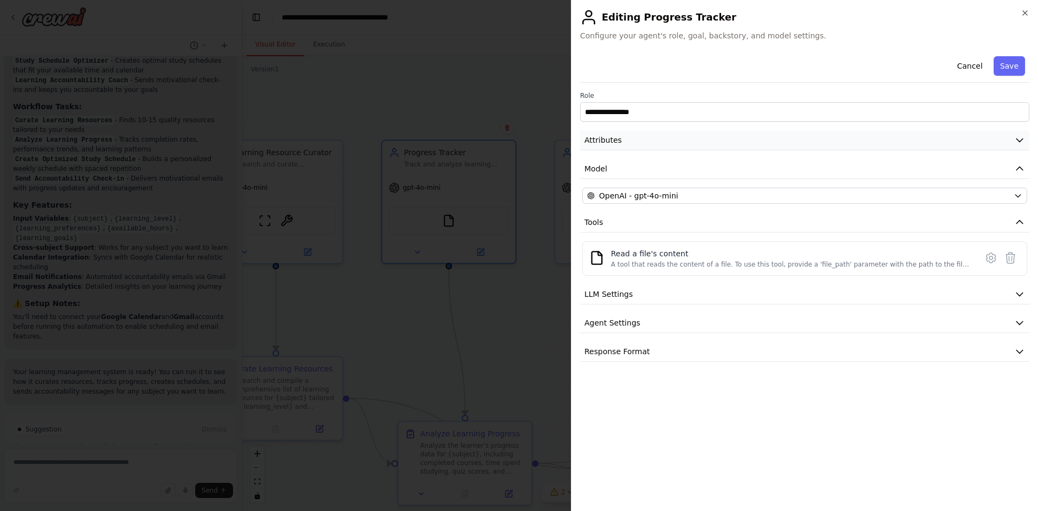
click at [683, 145] on button "Attributes" at bounding box center [804, 140] width 449 height 20
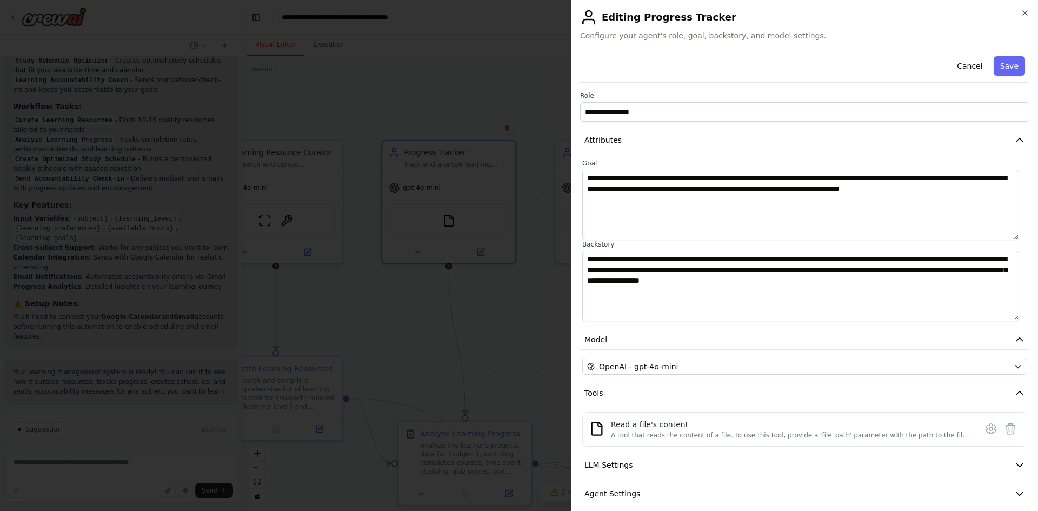
scroll to position [39, 0]
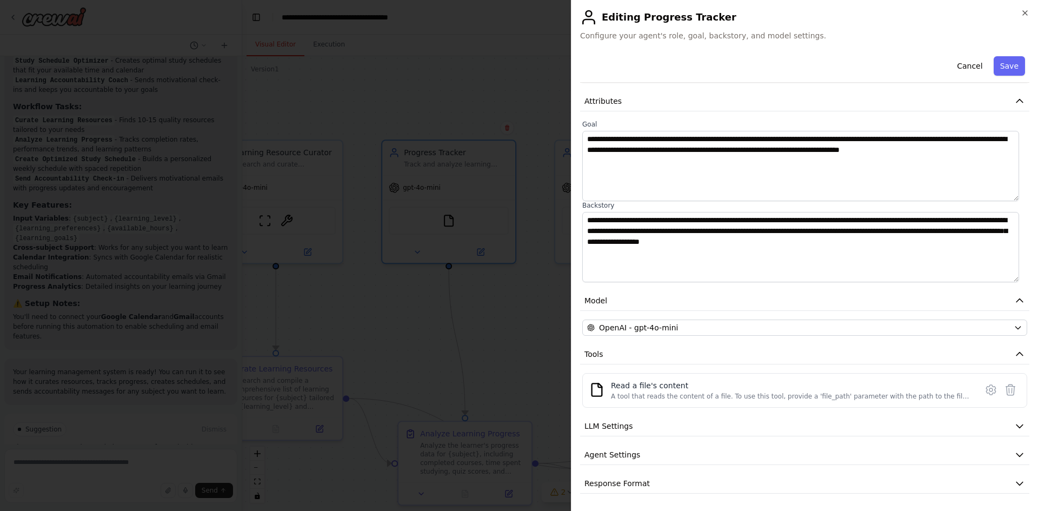
click at [1027, 8] on div "**********" at bounding box center [804, 255] width 467 height 511
click at [1024, 10] on icon "button" at bounding box center [1025, 13] width 9 height 9
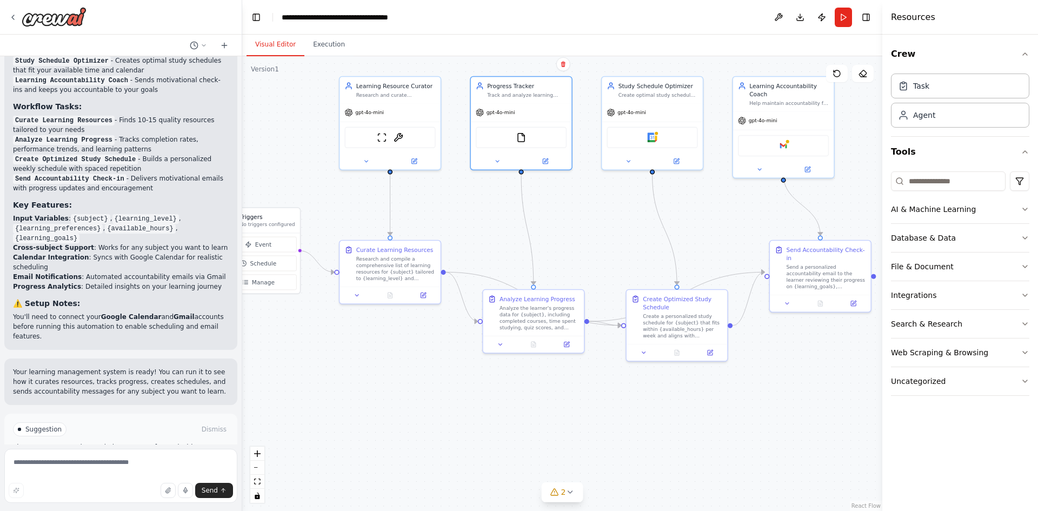
drag, startPoint x: 657, startPoint y: 247, endPoint x: 678, endPoint y: 181, distance: 69.6
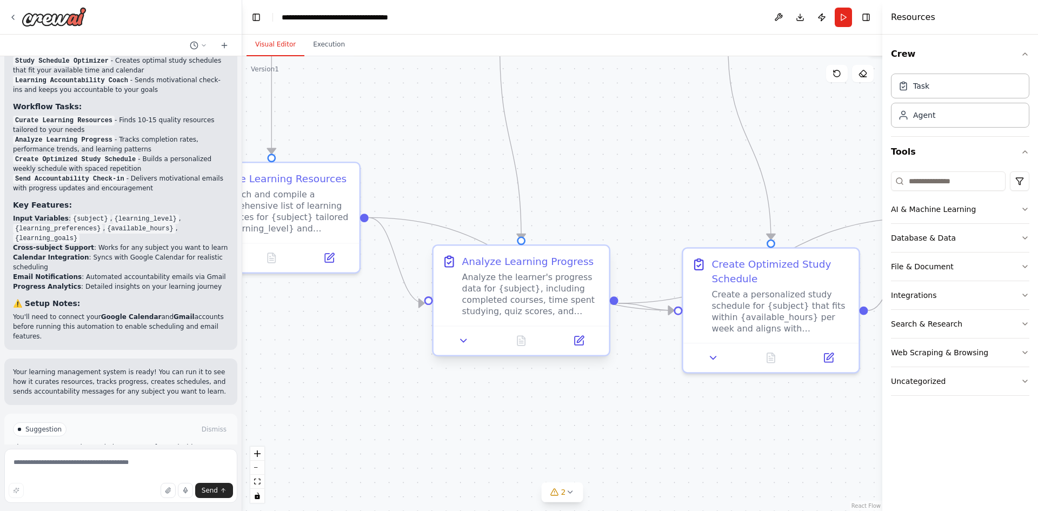
click at [526, 291] on div "Analyze the learner's progress data for {subject}, including completed courses,…" at bounding box center [531, 293] width 138 height 45
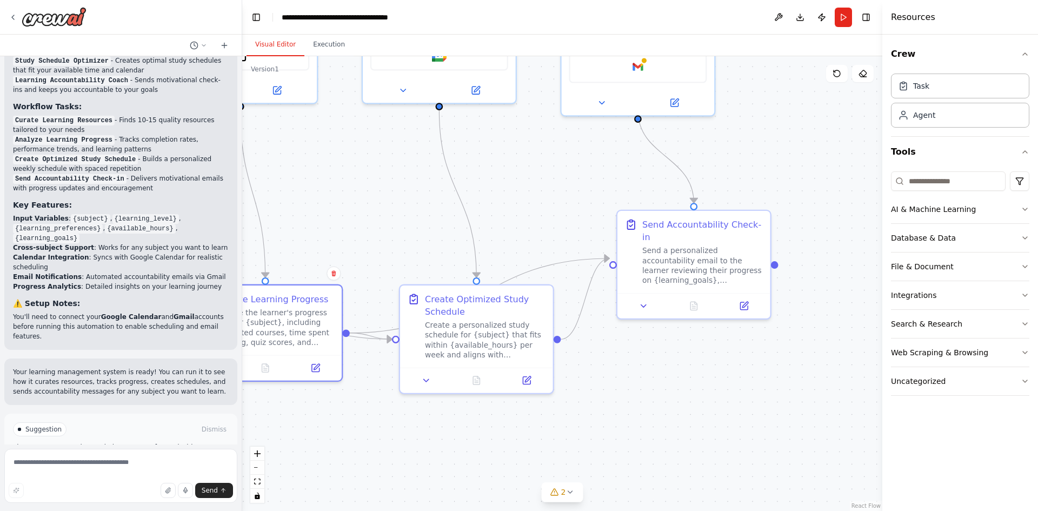
drag, startPoint x: 831, startPoint y: 414, endPoint x: 557, endPoint y: 439, distance: 274.2
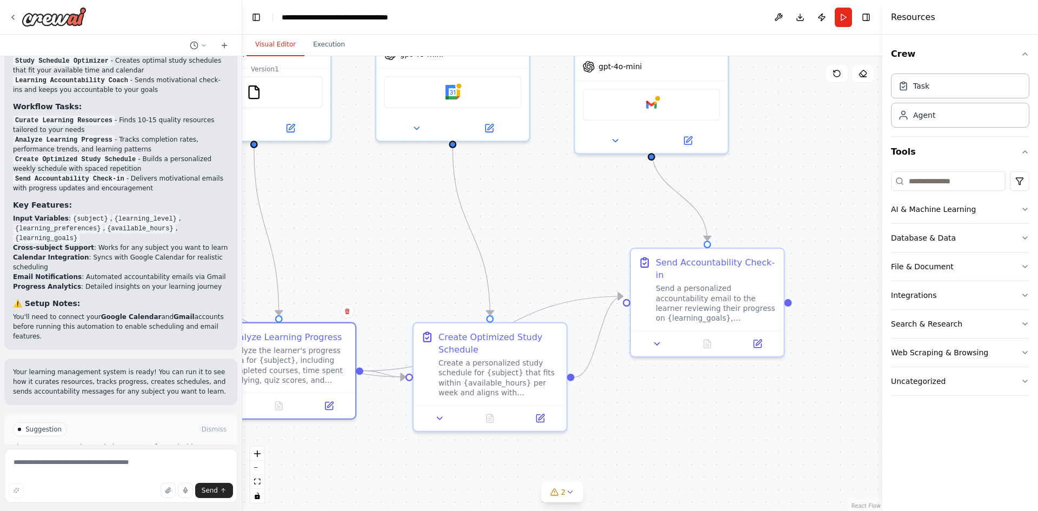
drag, startPoint x: 625, startPoint y: 387, endPoint x: 646, endPoint y: 406, distance: 28.4
click at [489, 371] on div "Create a personalized study schedule for {subject} that fits within {available_…" at bounding box center [501, 376] width 121 height 40
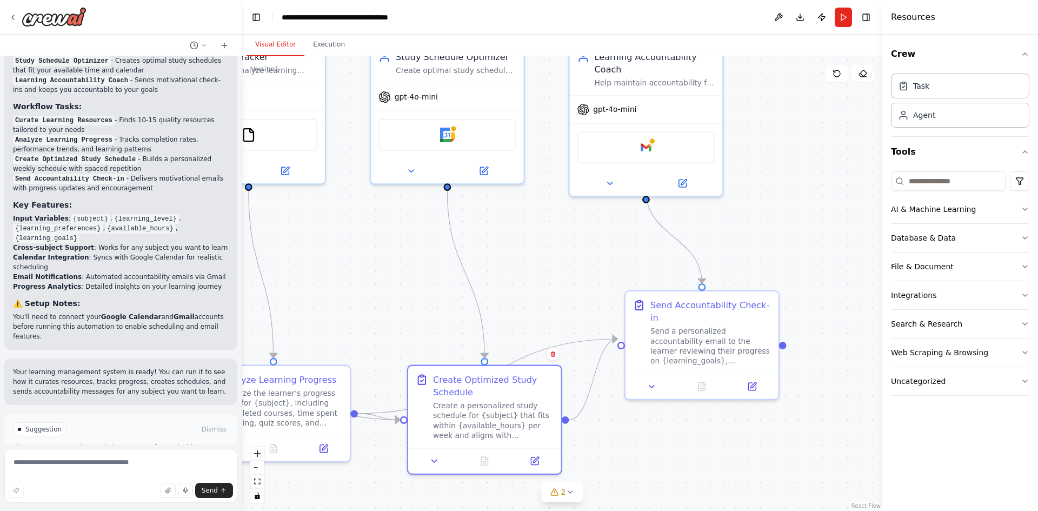
drag, startPoint x: 706, startPoint y: 424, endPoint x: 696, endPoint y: 432, distance: 12.3
click at [524, 407] on div "Create a personalized study schedule for {subject} that fits within {available_…" at bounding box center [493, 418] width 121 height 40
click at [419, 461] on button at bounding box center [434, 458] width 43 height 15
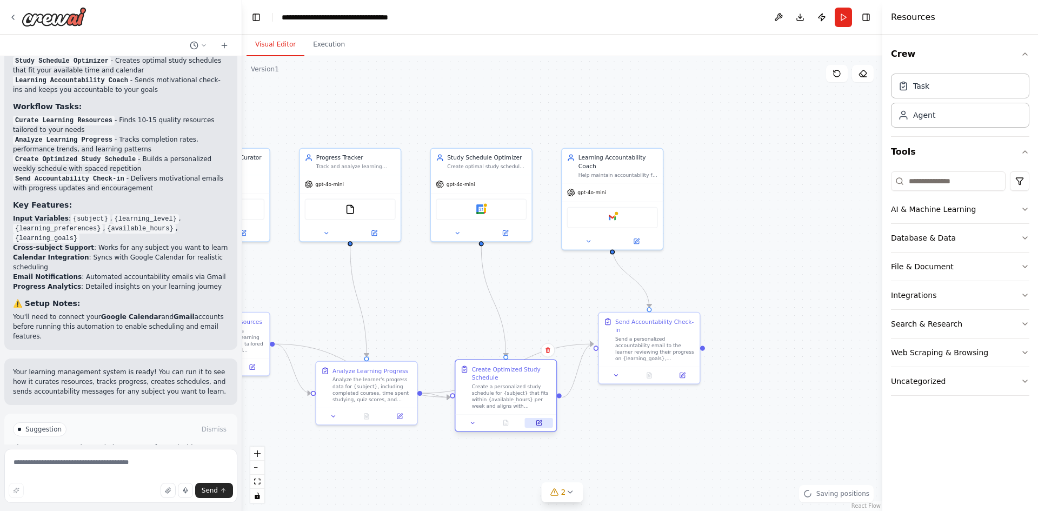
click at [545, 426] on button at bounding box center [539, 423] width 28 height 10
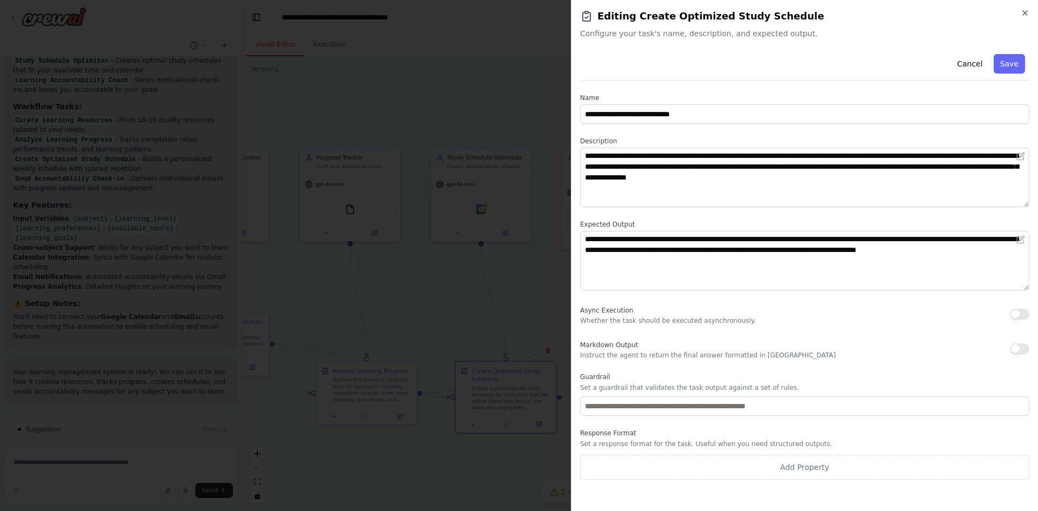
drag, startPoint x: 1018, startPoint y: 17, endPoint x: 1032, endPoint y: 5, distance: 18.8
click at [1017, 17] on h2 "Editing Create Optimized Study Schedule" at bounding box center [804, 16] width 449 height 15
click at [1032, 5] on div "**********" at bounding box center [804, 255] width 467 height 511
click at [1025, 16] on icon "button" at bounding box center [1025, 13] width 9 height 9
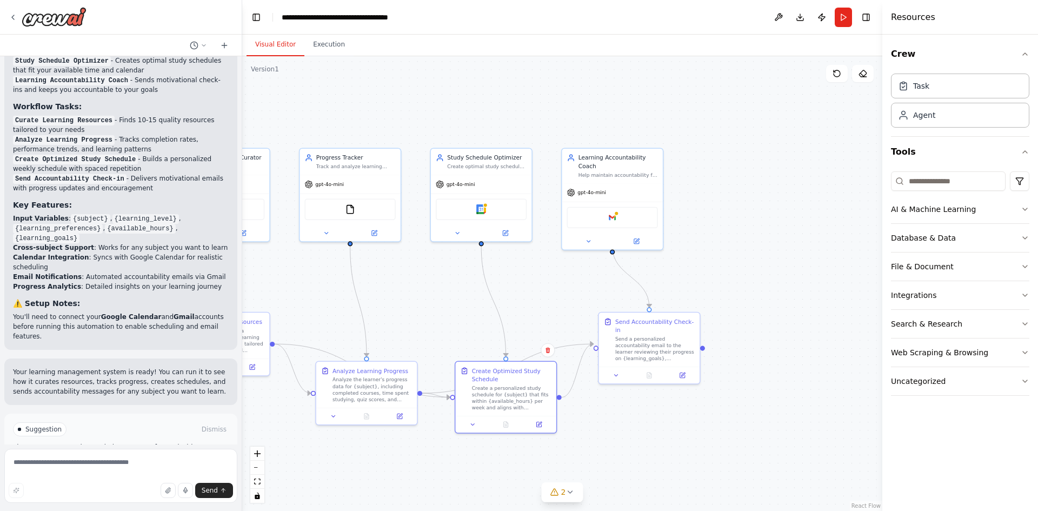
click at [423, 309] on div ".deletable-edge-delete-btn { width: 20px; height: 20px; border: 0px solid #ffff…" at bounding box center [562, 283] width 640 height 455
click at [621, 212] on div "Google gmail" at bounding box center [612, 215] width 91 height 21
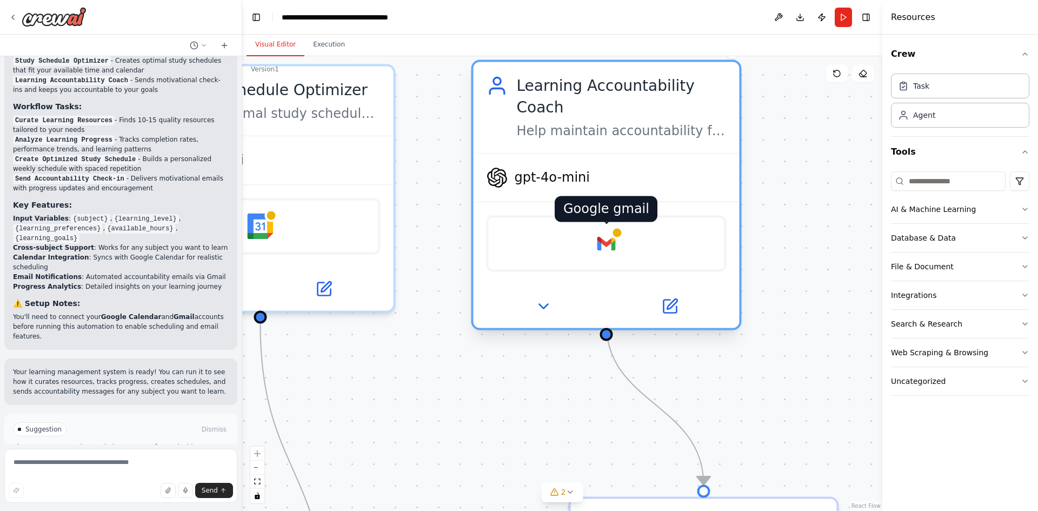
click at [617, 226] on div at bounding box center [616, 232] width 13 height 13
click at [608, 230] on img at bounding box center [606, 243] width 26 height 26
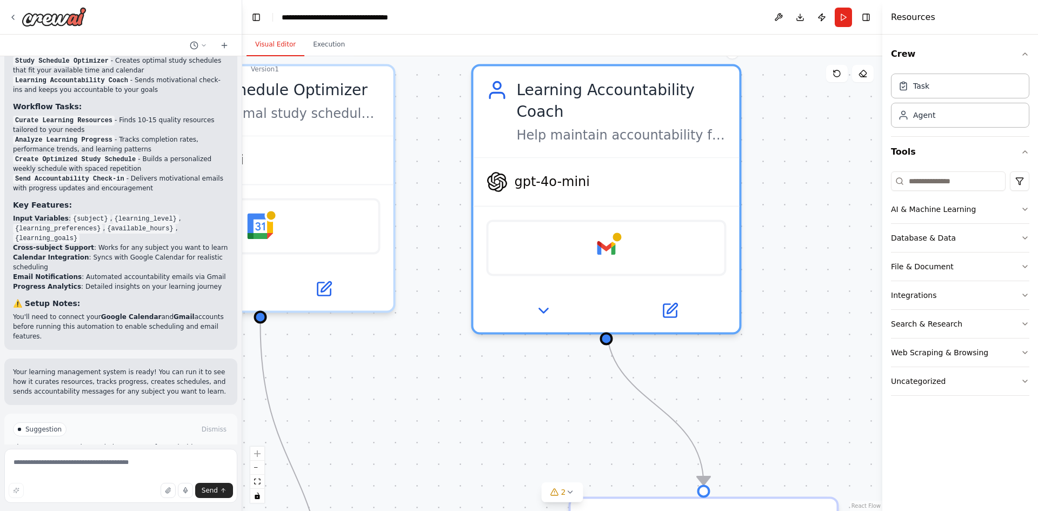
click at [601, 218] on div at bounding box center [601, 218] width 0 height 0
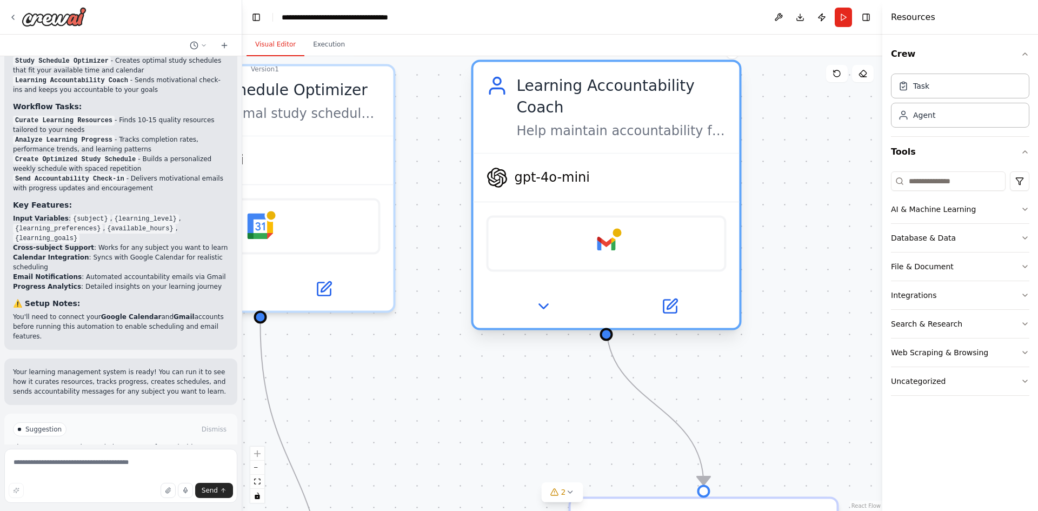
click at [659, 230] on div "Google gmail" at bounding box center [606, 243] width 240 height 56
click at [608, 230] on img at bounding box center [606, 243] width 26 height 26
click at [609, 230] on img at bounding box center [606, 243] width 26 height 26
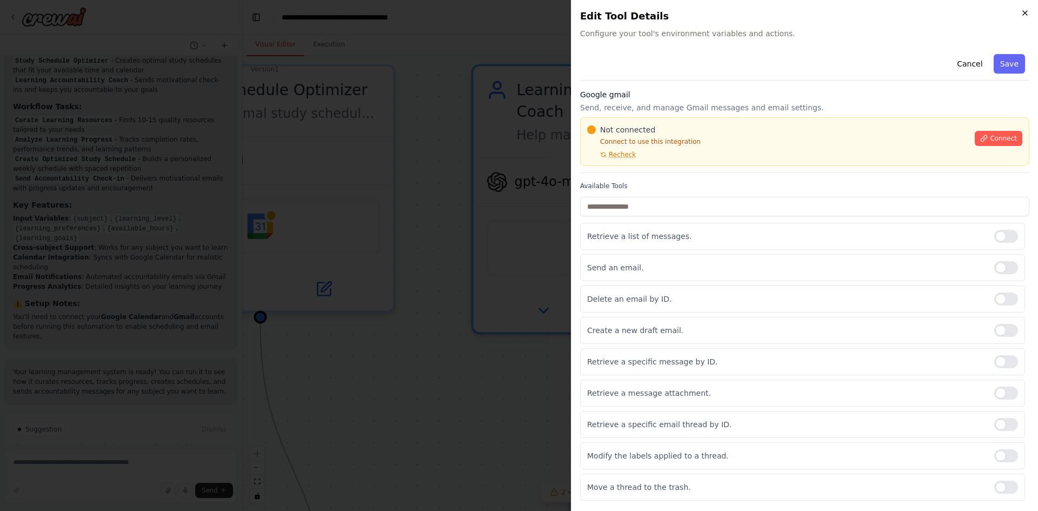
click at [1027, 9] on icon "button" at bounding box center [1025, 13] width 9 height 9
